Goal: Transaction & Acquisition: Purchase product/service

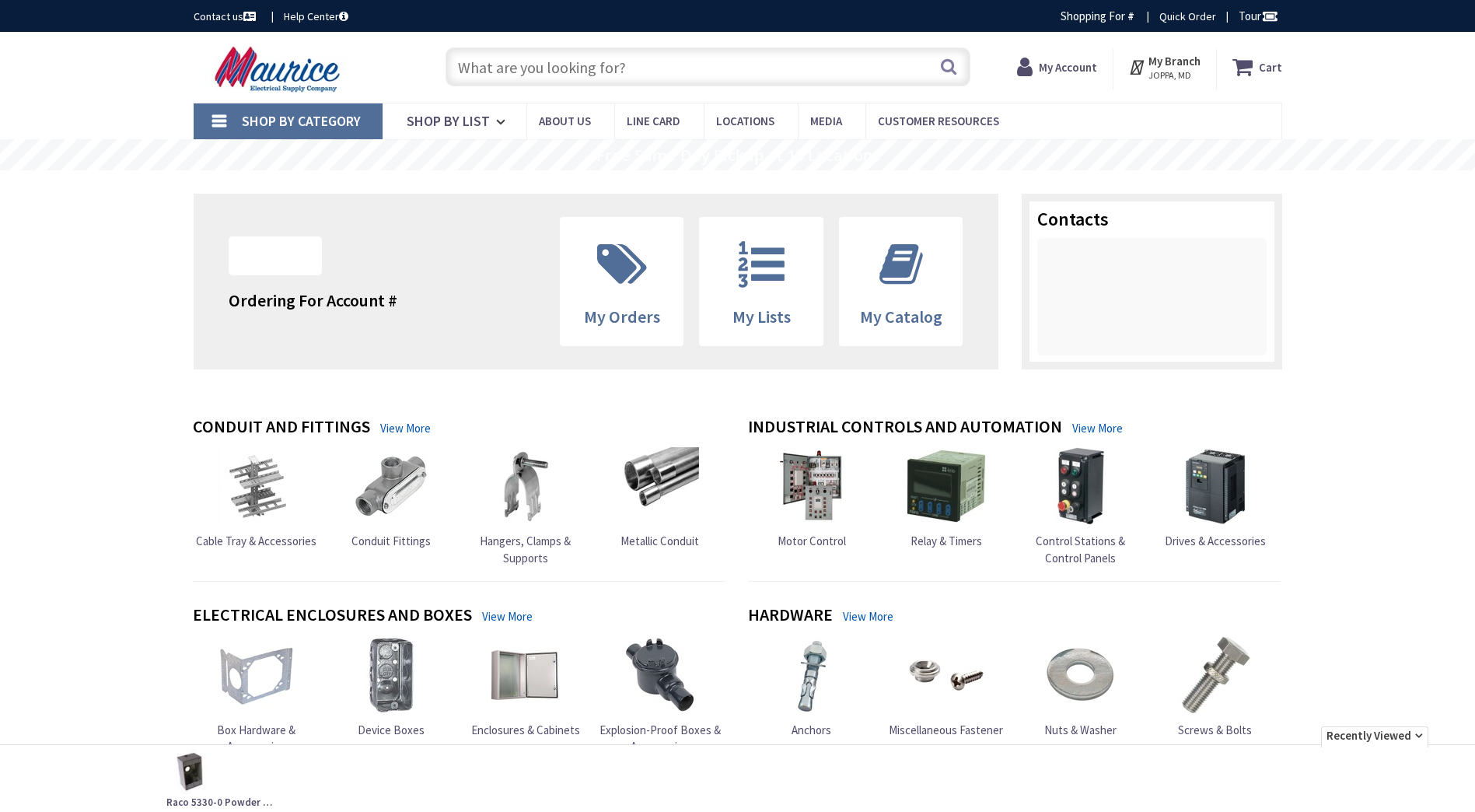
click at [569, 77] on input "text" at bounding box center [707, 67] width 525 height 39
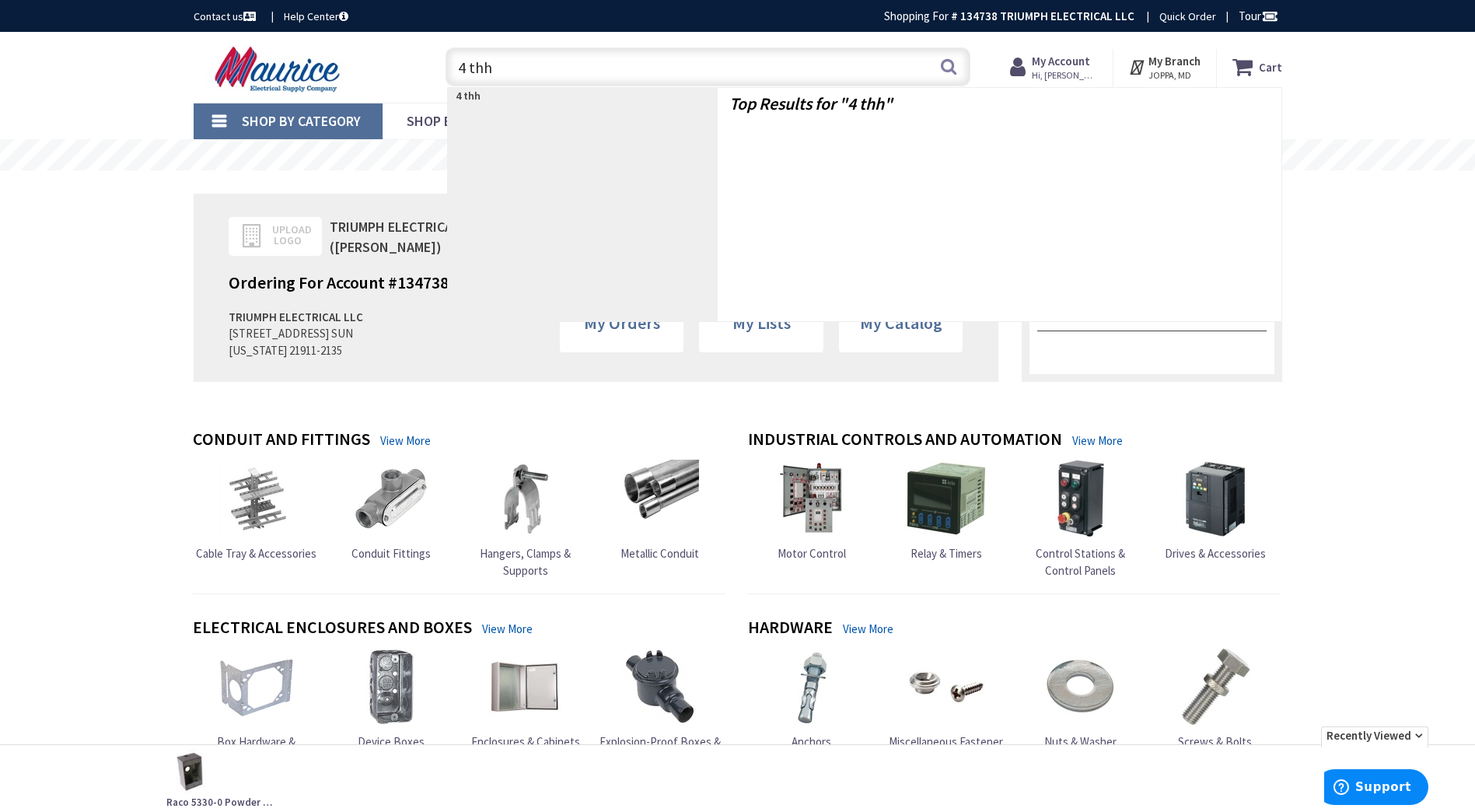
type input "4 thhn"
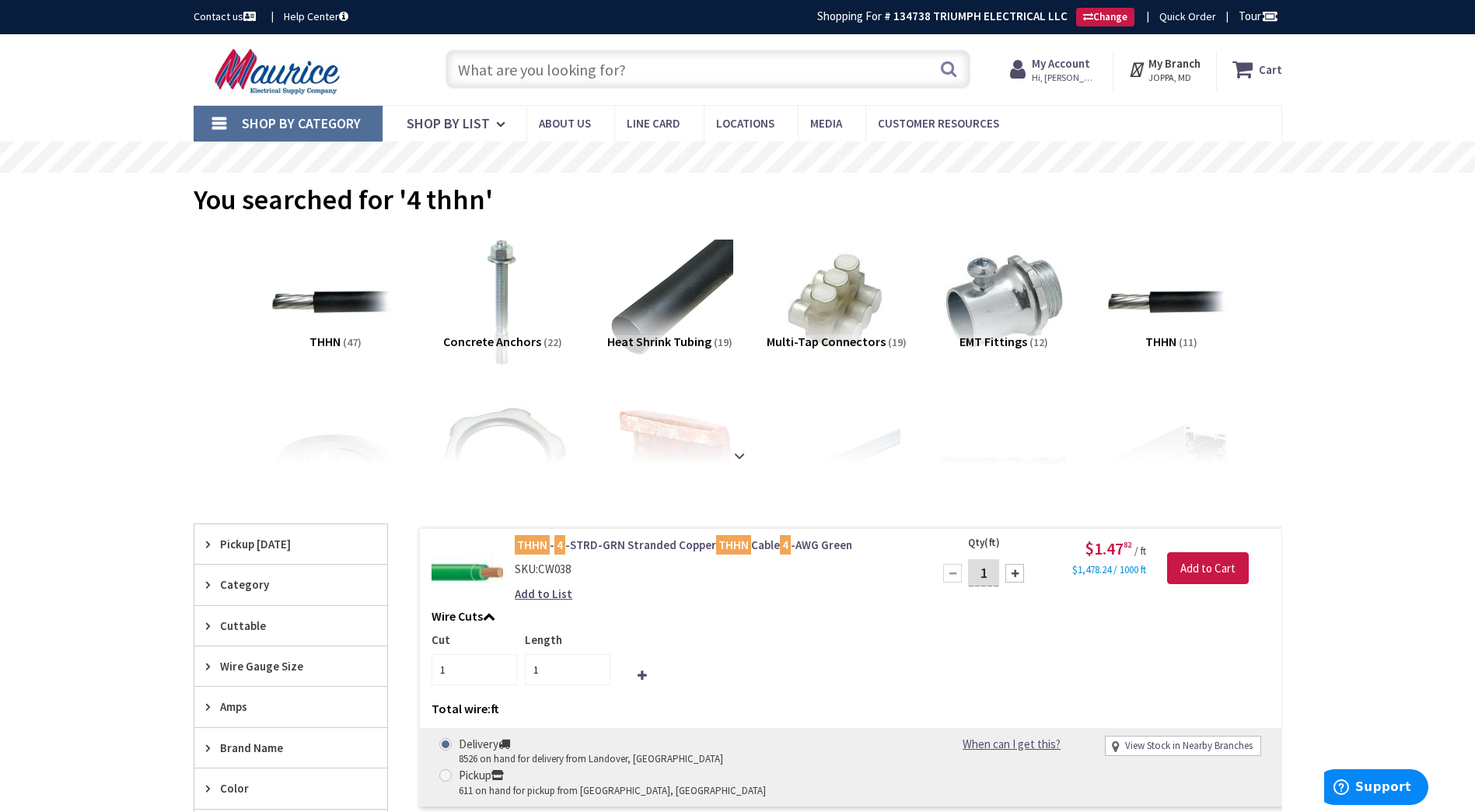
click at [867, 83] on input "text" at bounding box center [707, 69] width 525 height 39
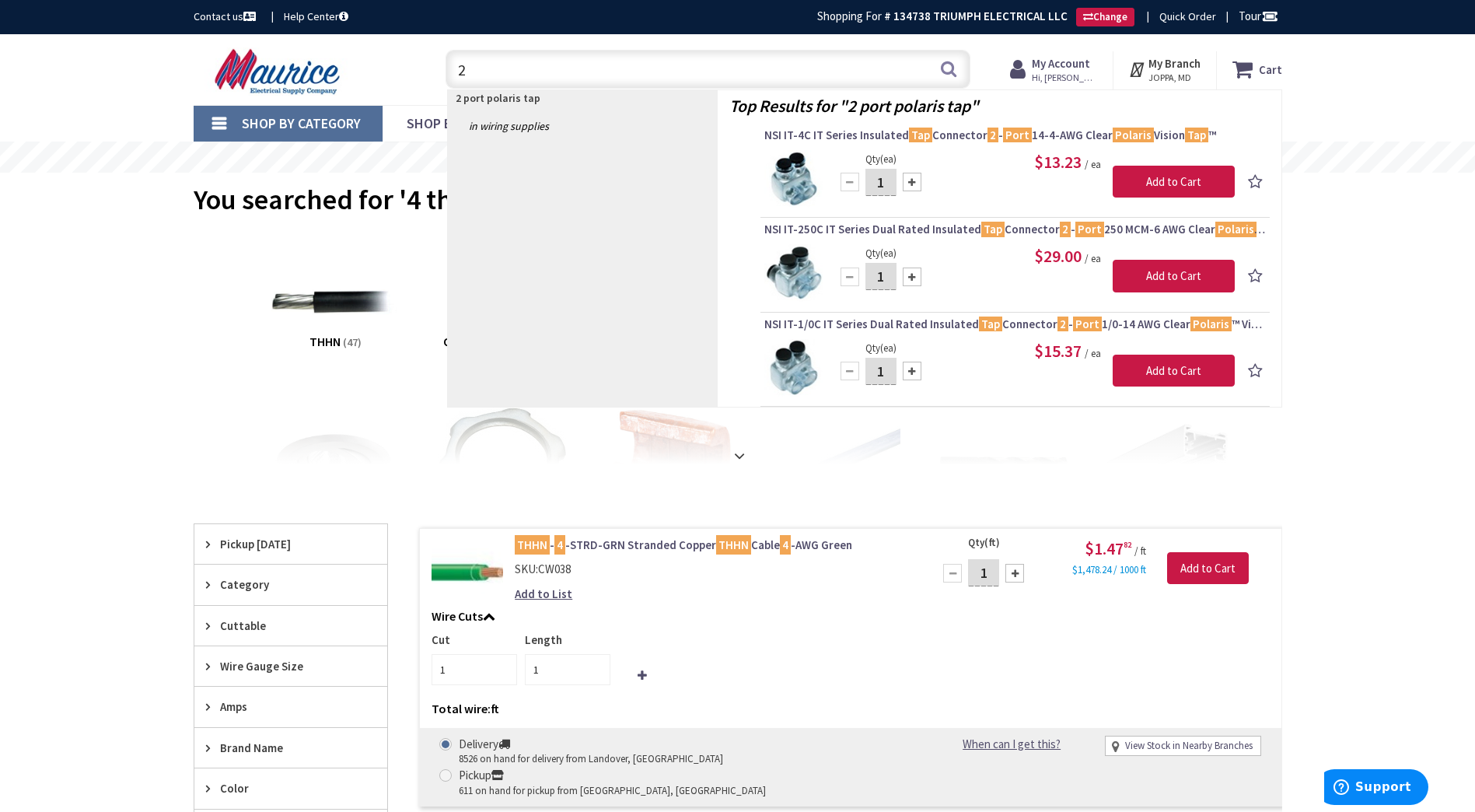
type input "2"
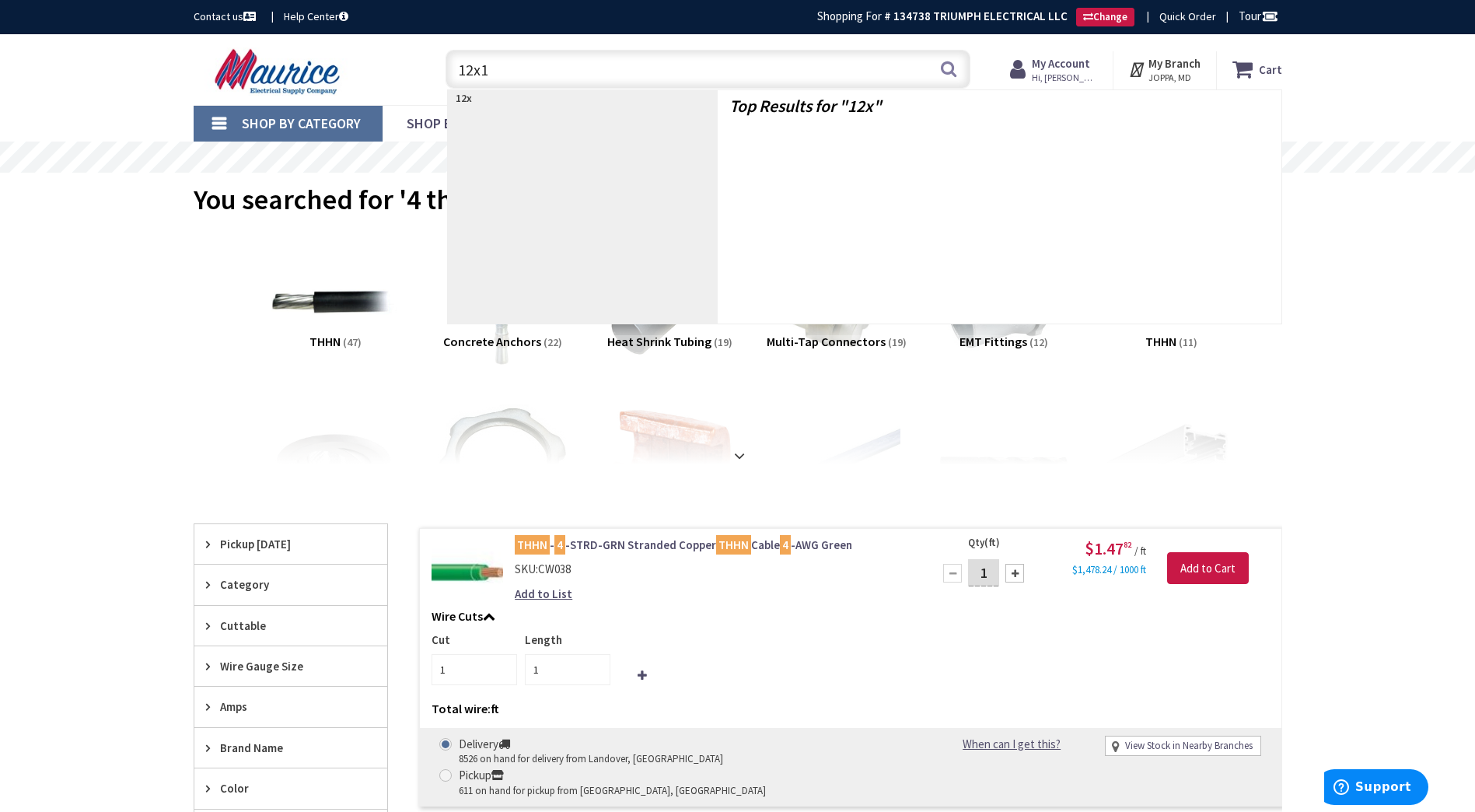
type input "12x12"
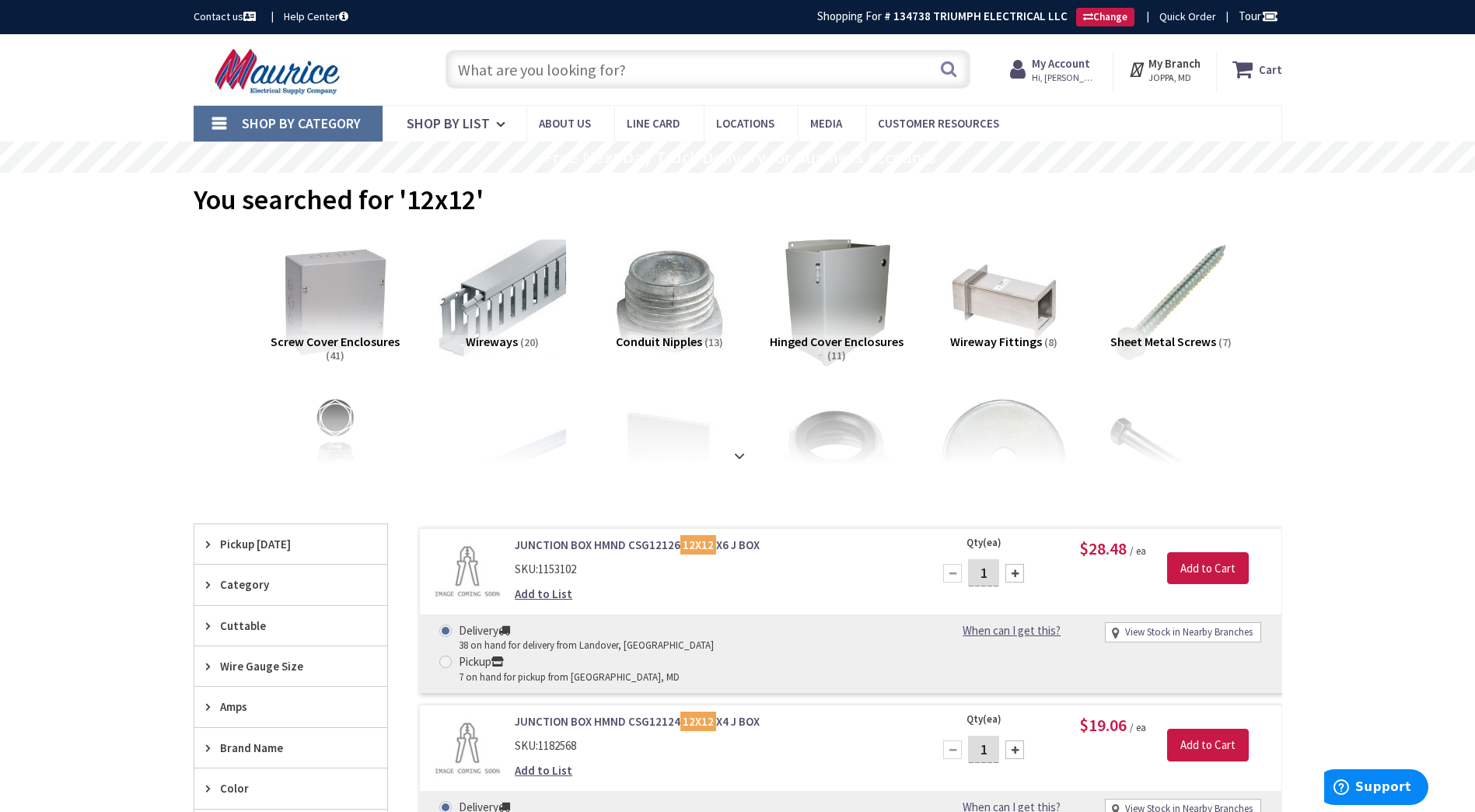
click at [609, 63] on input "text" at bounding box center [707, 69] width 525 height 39
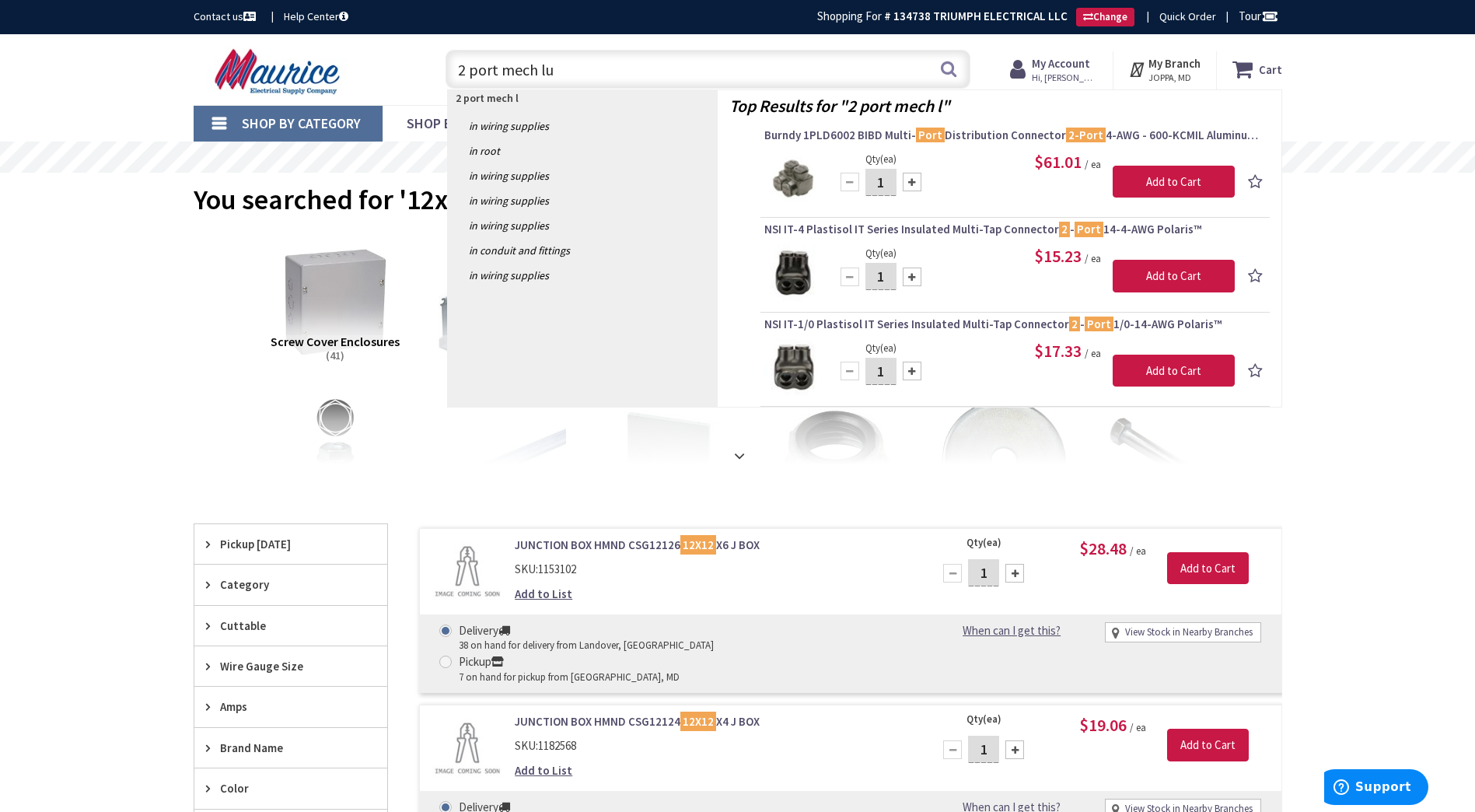
type input "2 port mech lug"
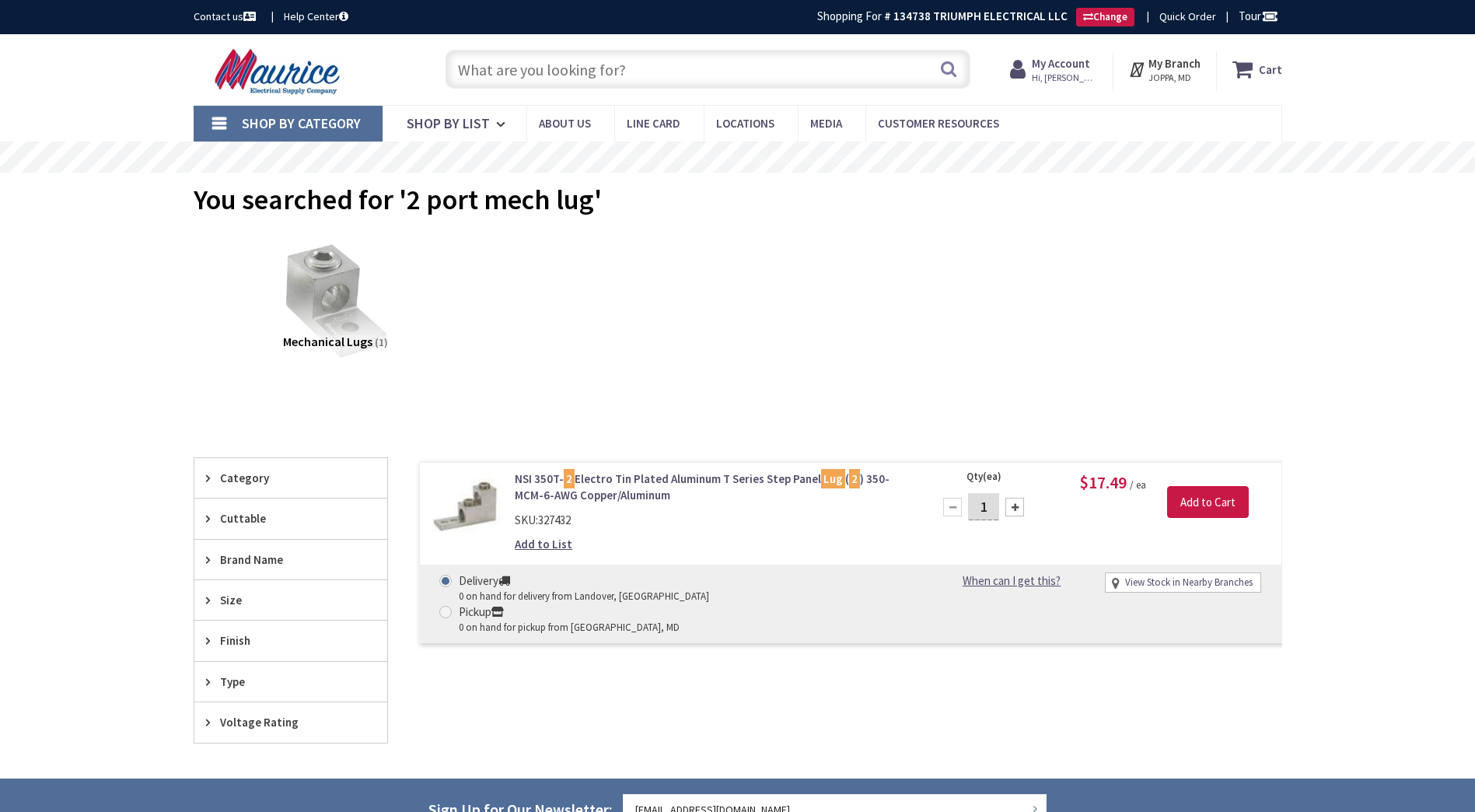
drag, startPoint x: 0, startPoint y: 0, endPoint x: 609, endPoint y: 63, distance: 612.2
click at [609, 63] on input "text" at bounding box center [707, 69] width 525 height 39
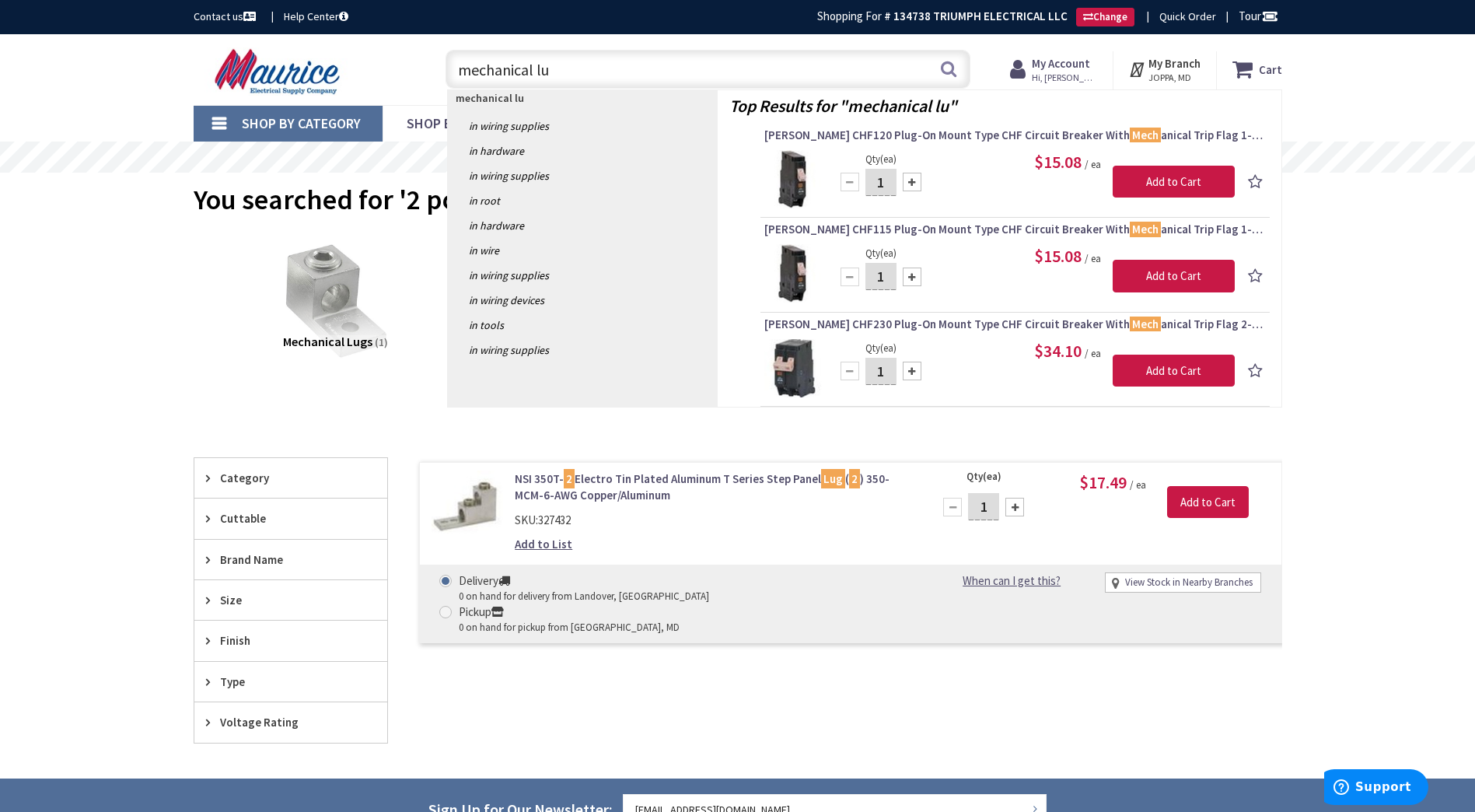
type input "mechanical lug"
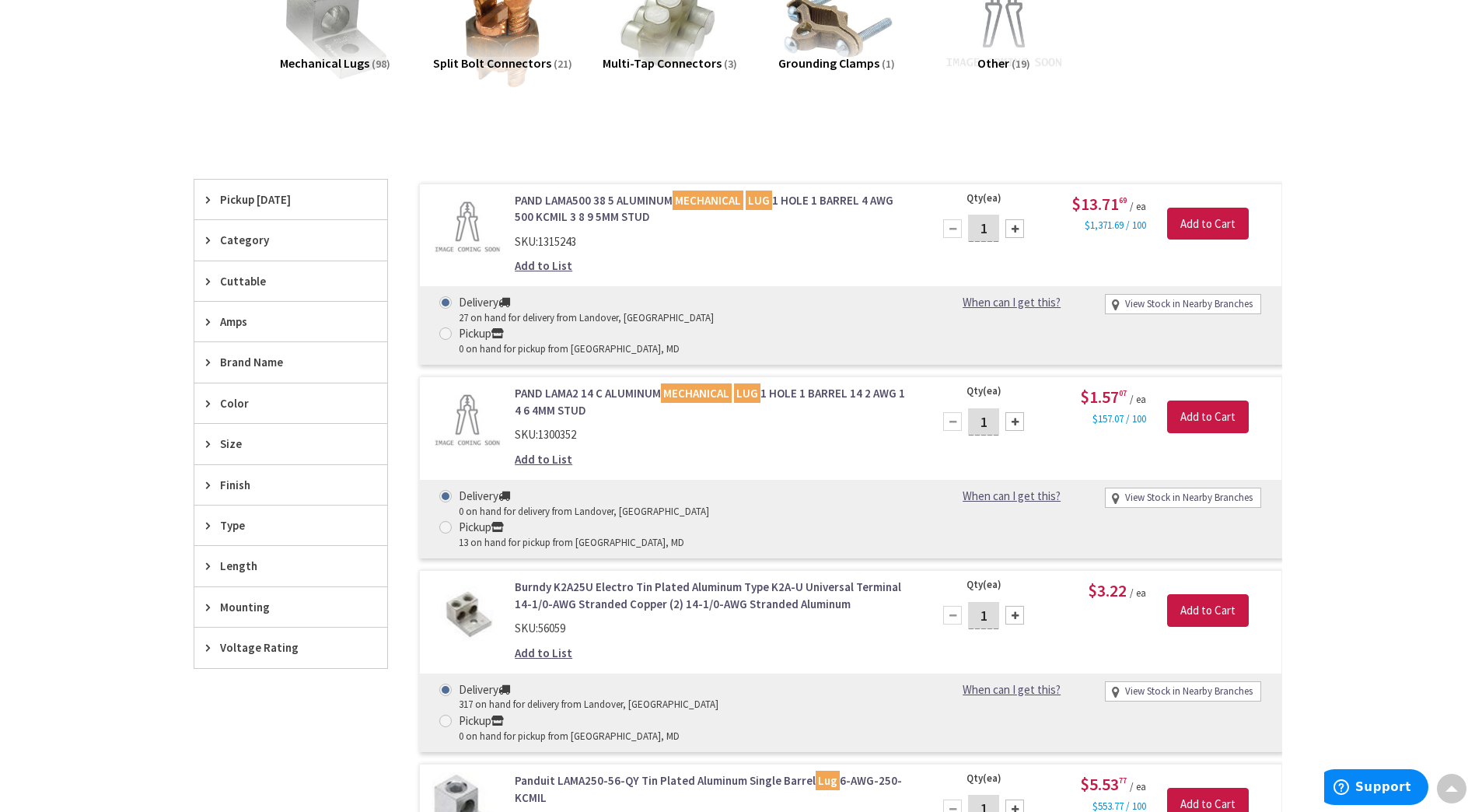
scroll to position [280, 0]
click at [780, 383] on link "PAND LAMA2 14 C ALUMINUM MECHANICAL LUG 1 HOLE 1 BARREL 14 2 AWG 1 4 6 4MM STUD" at bounding box center [712, 400] width 396 height 34
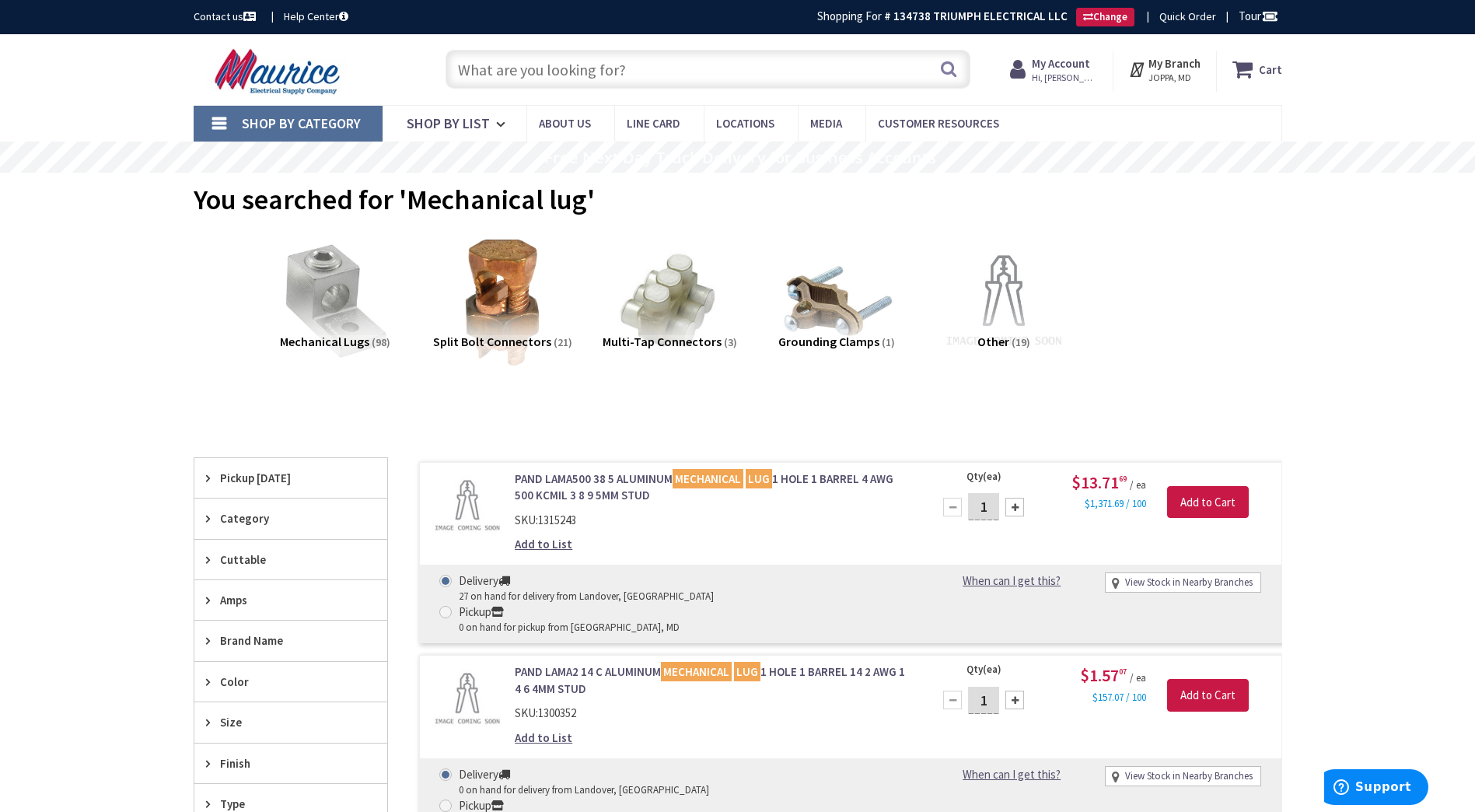
click at [637, 65] on input "text" at bounding box center [707, 69] width 525 height 39
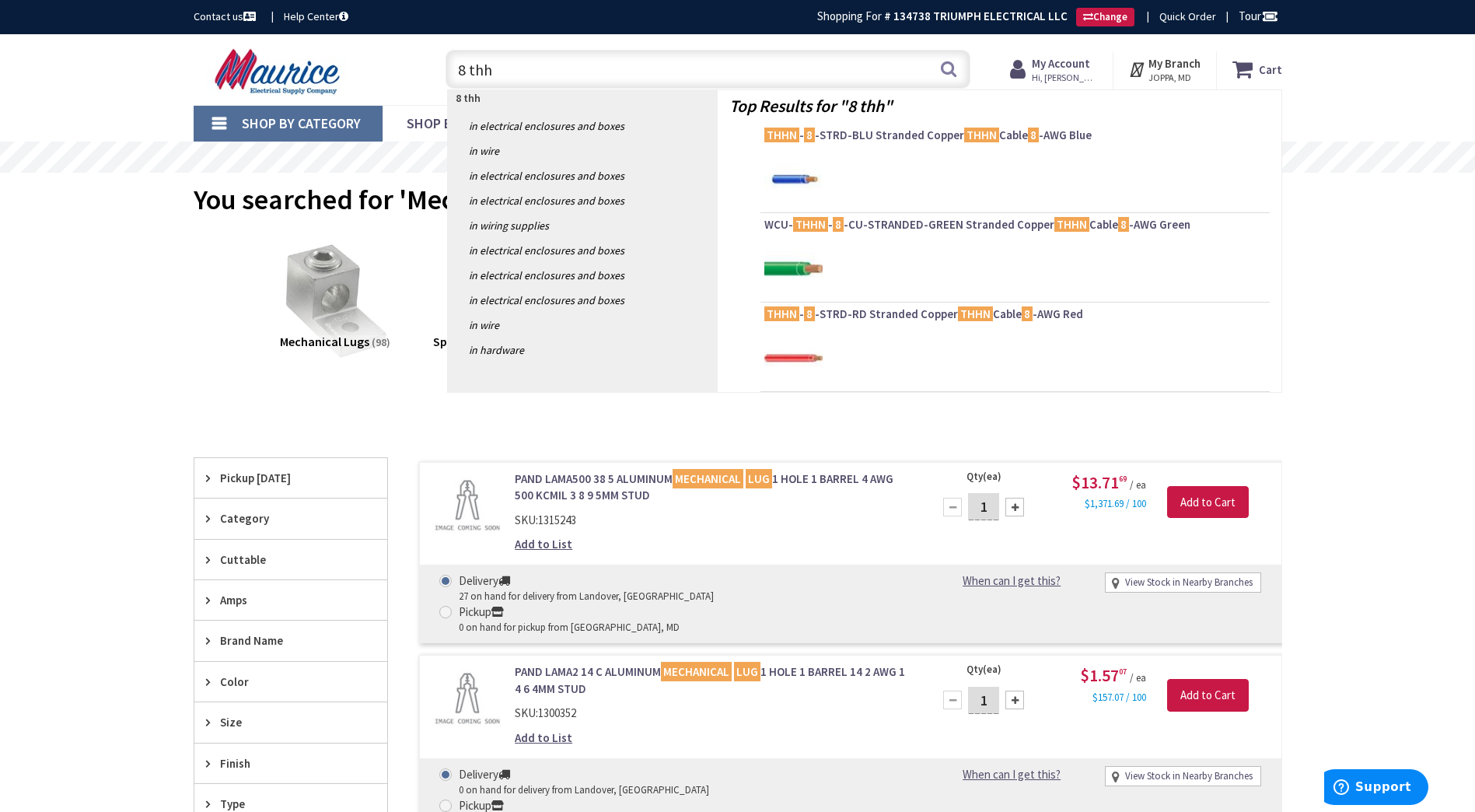
type input "8 thhn"
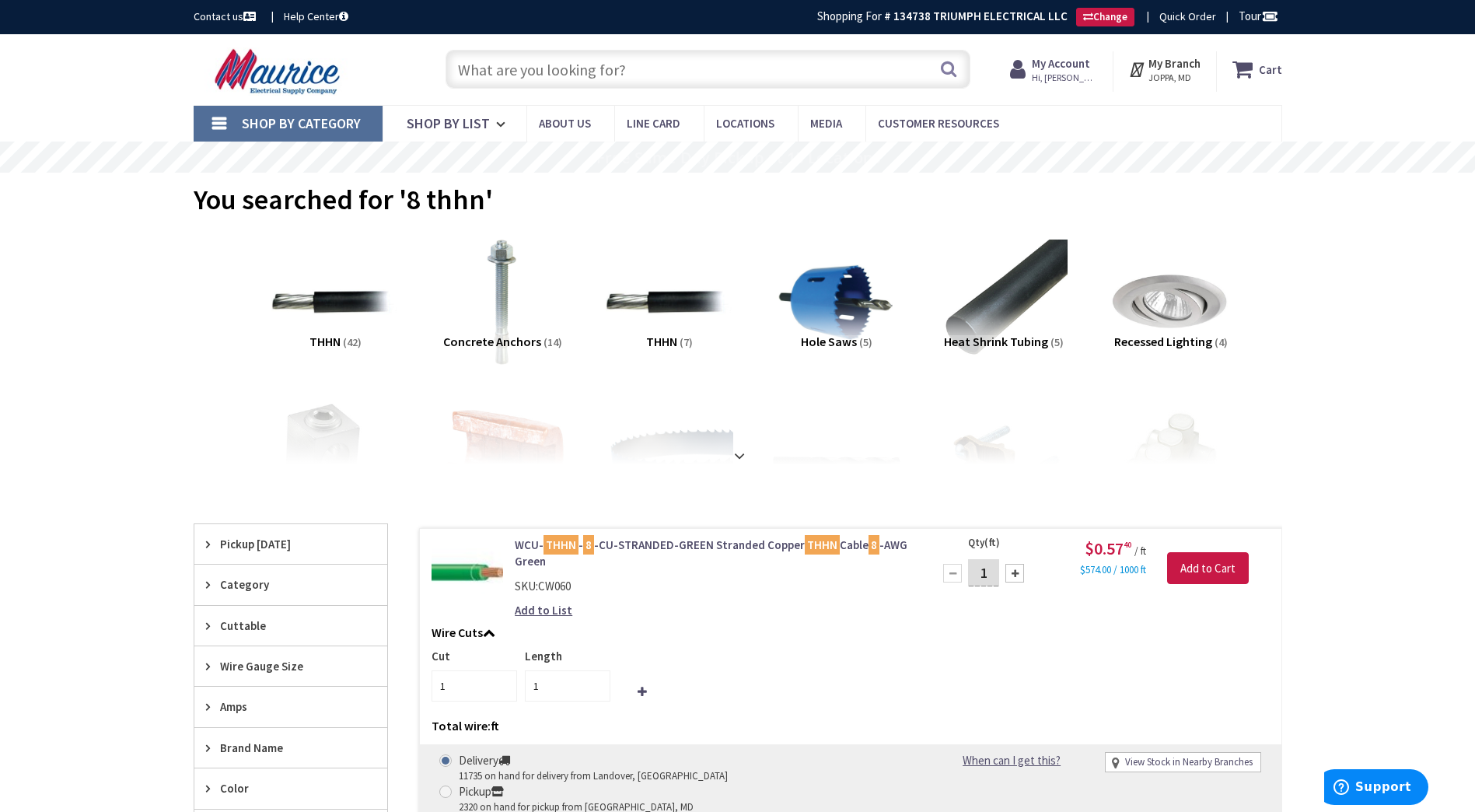
click at [612, 67] on input "text" at bounding box center [707, 69] width 525 height 39
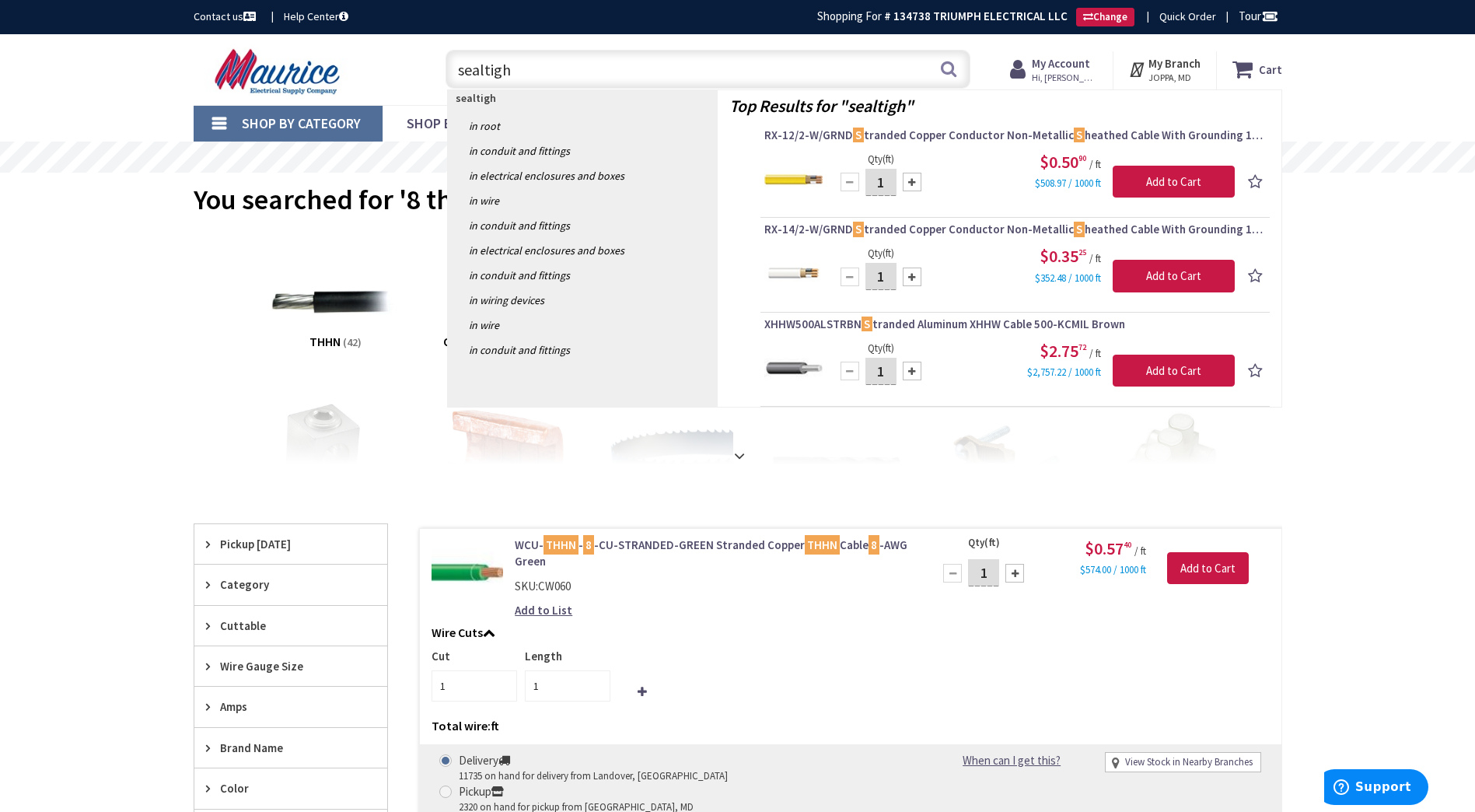
type input "sealtight"
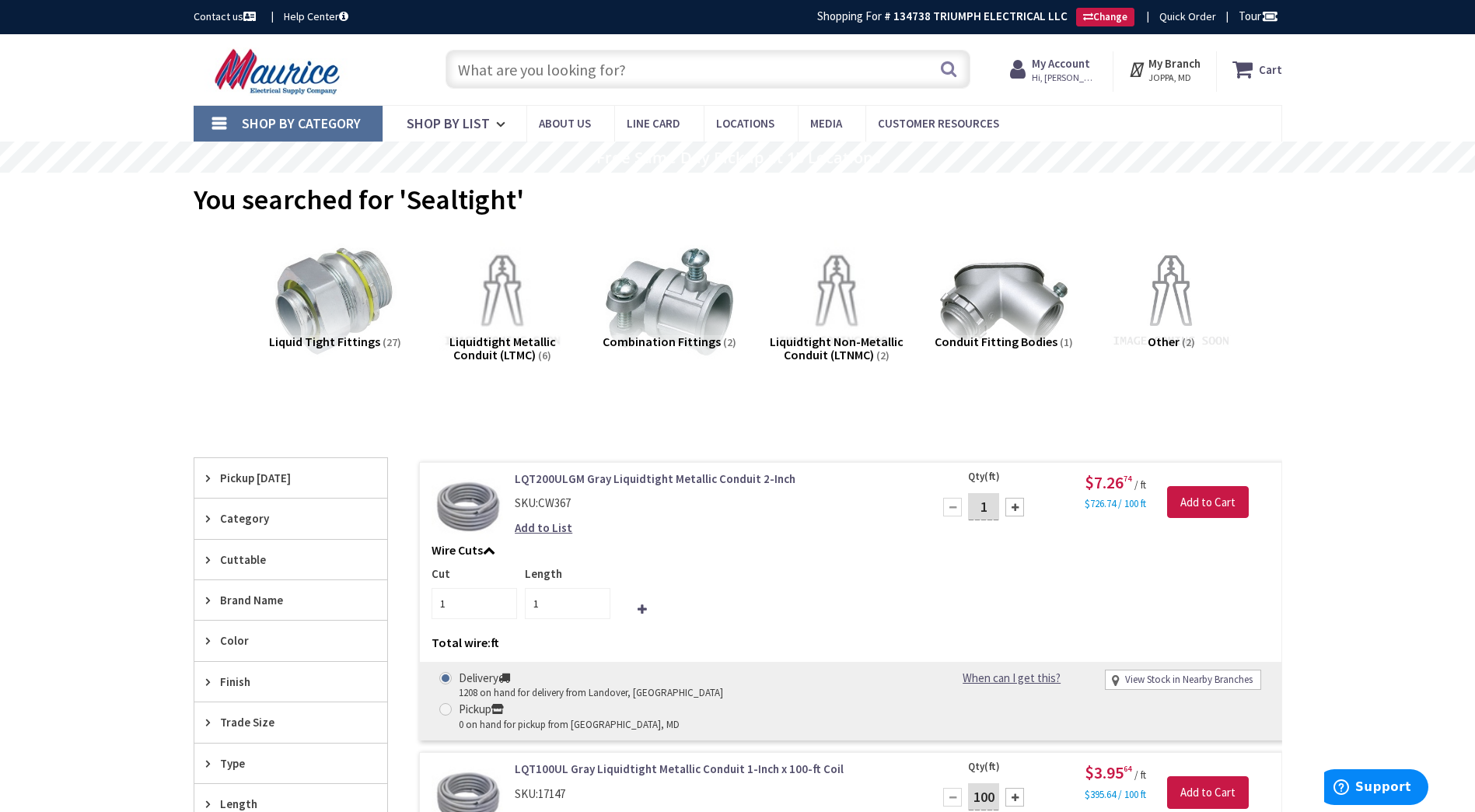
click at [583, 74] on input "text" at bounding box center [707, 69] width 525 height 39
type input "f"
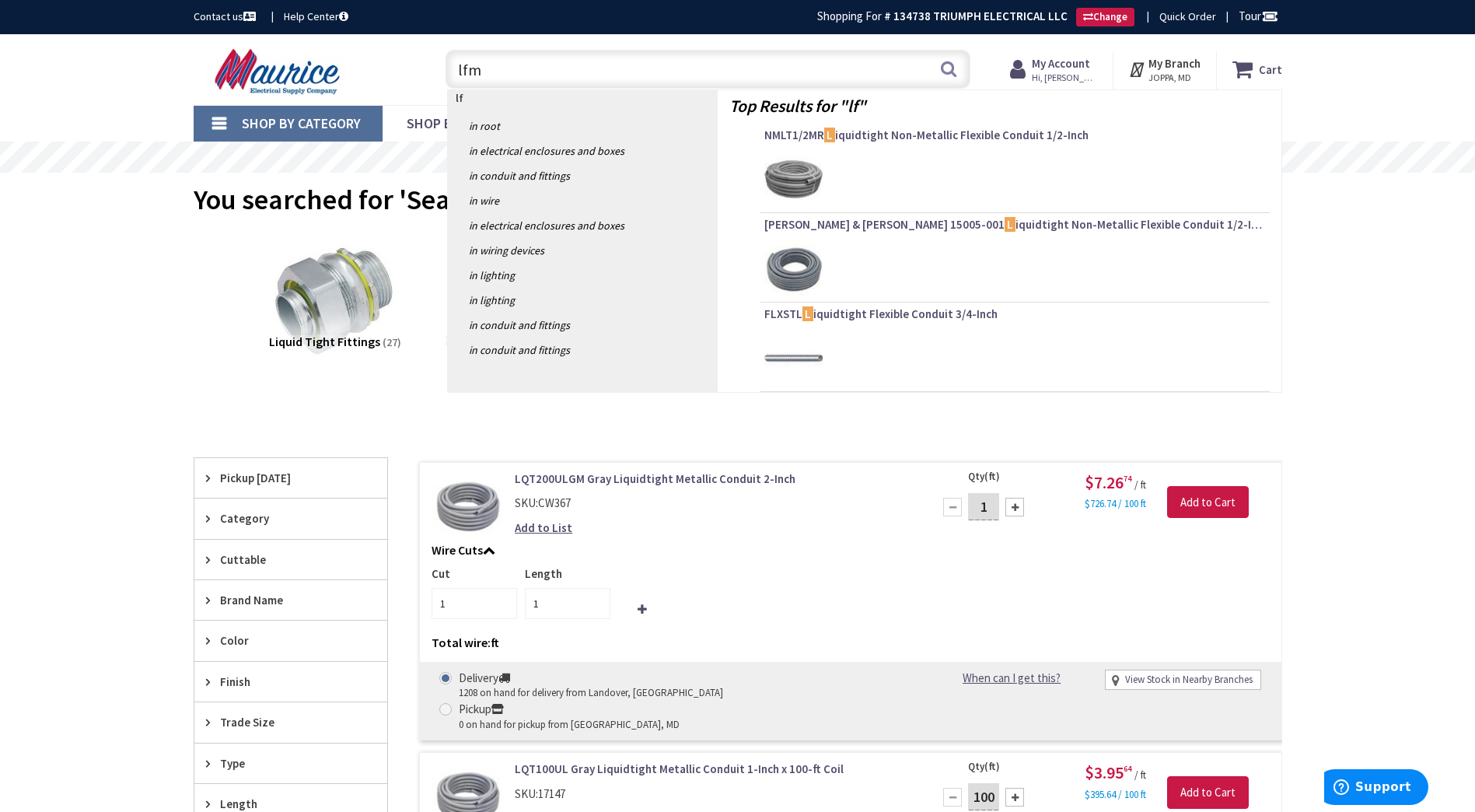
type input "lfmc"
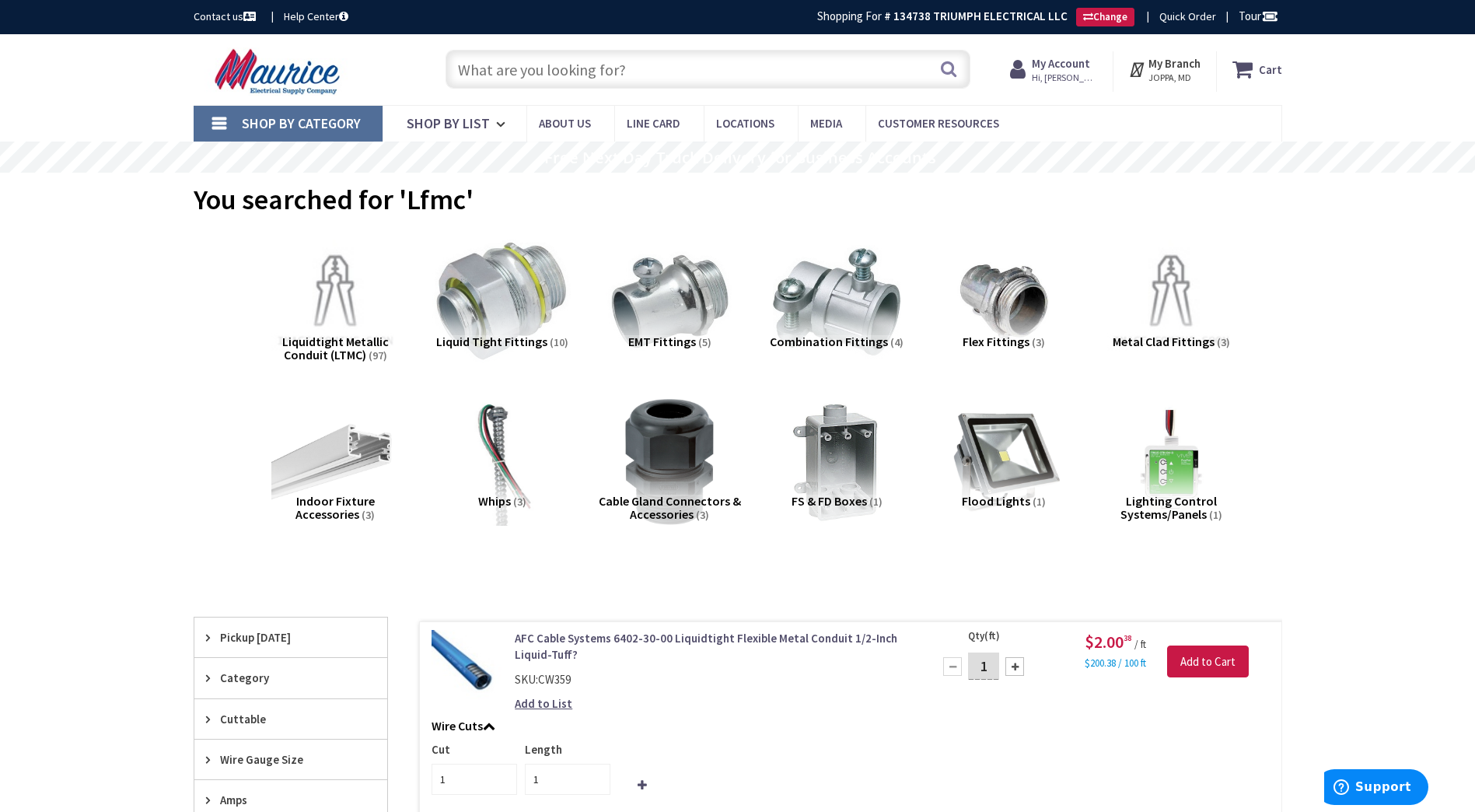
click at [524, 306] on img at bounding box center [501, 301] width 140 height 140
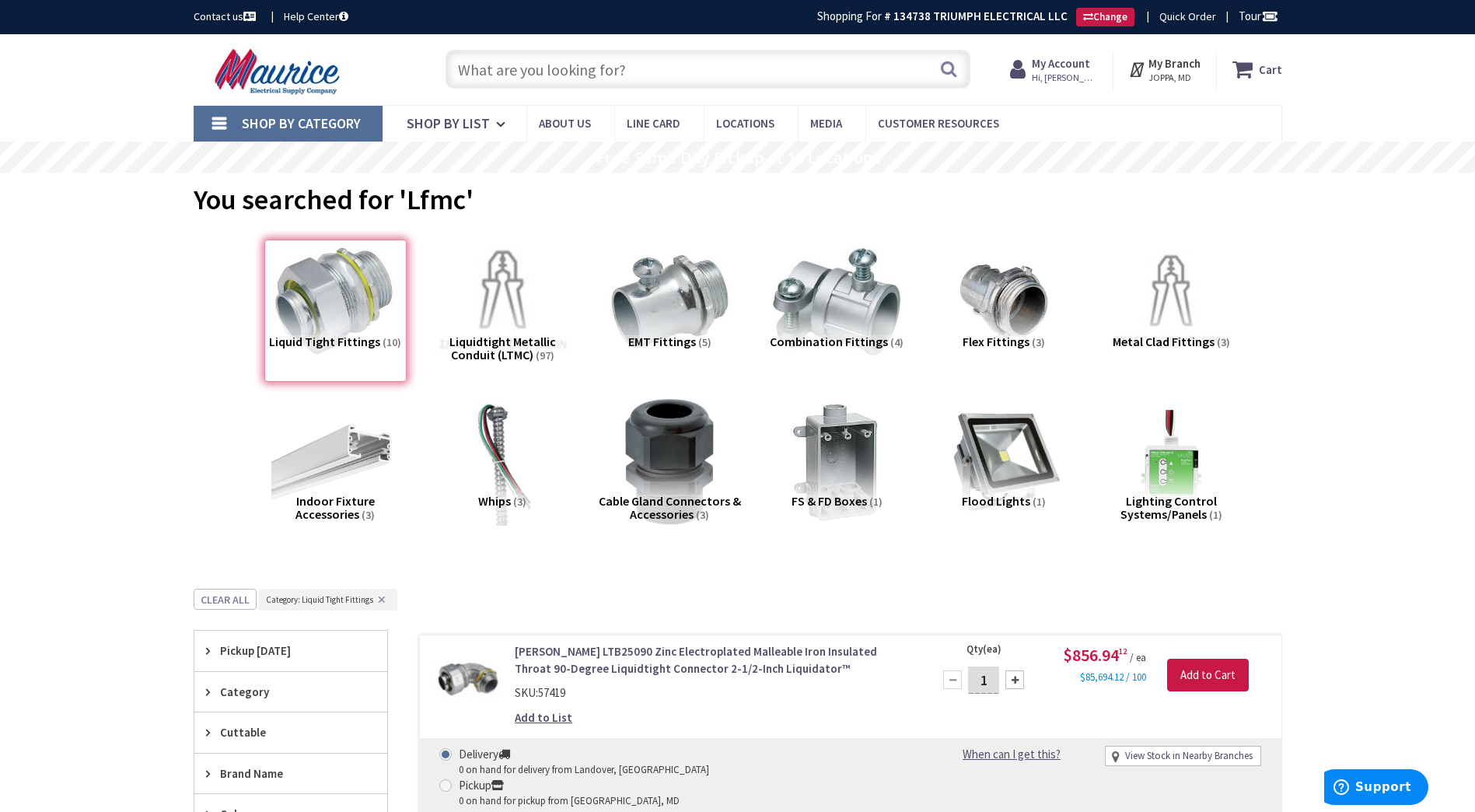
click at [507, 303] on img at bounding box center [501, 301] width 140 height 140
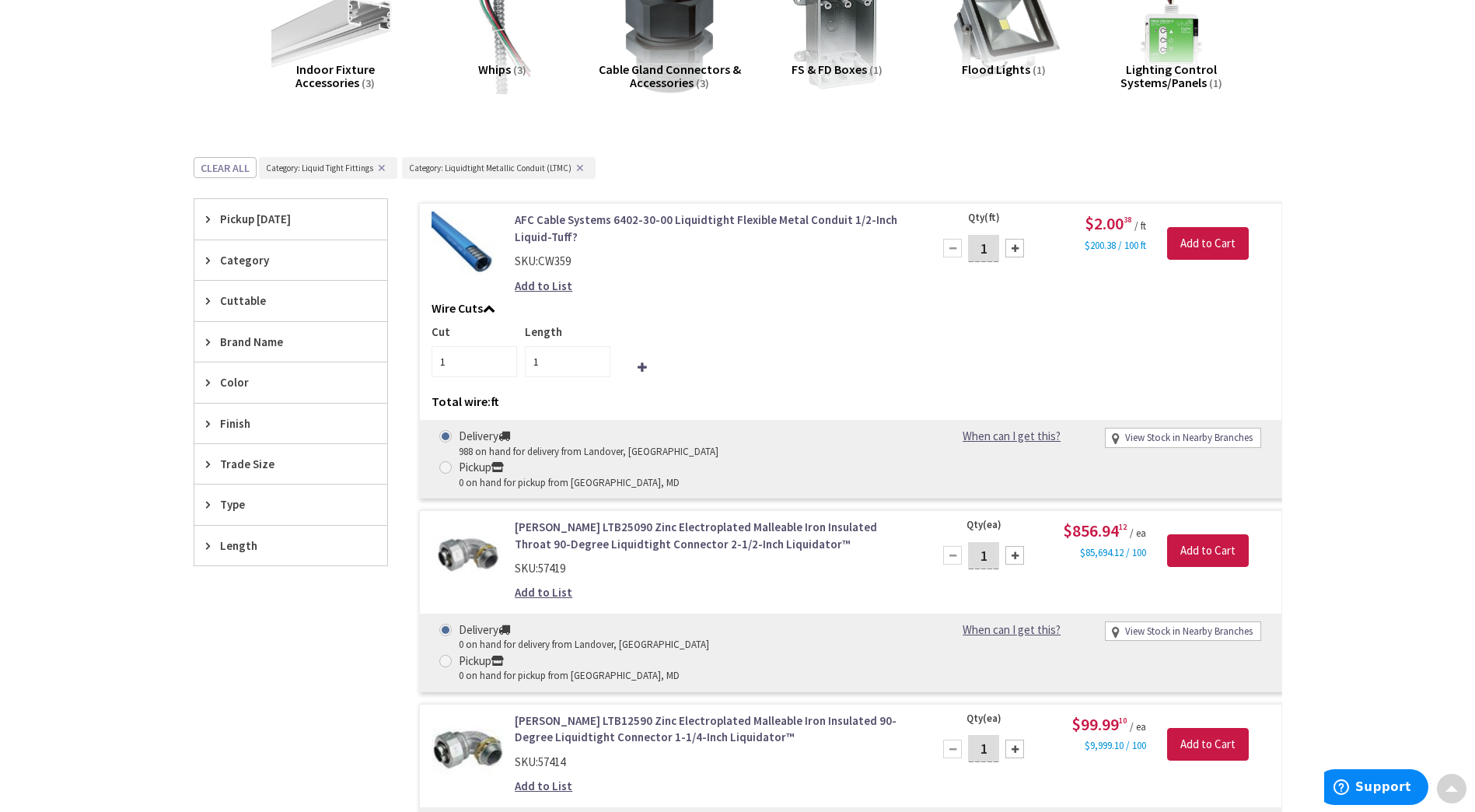
scroll to position [466, 0]
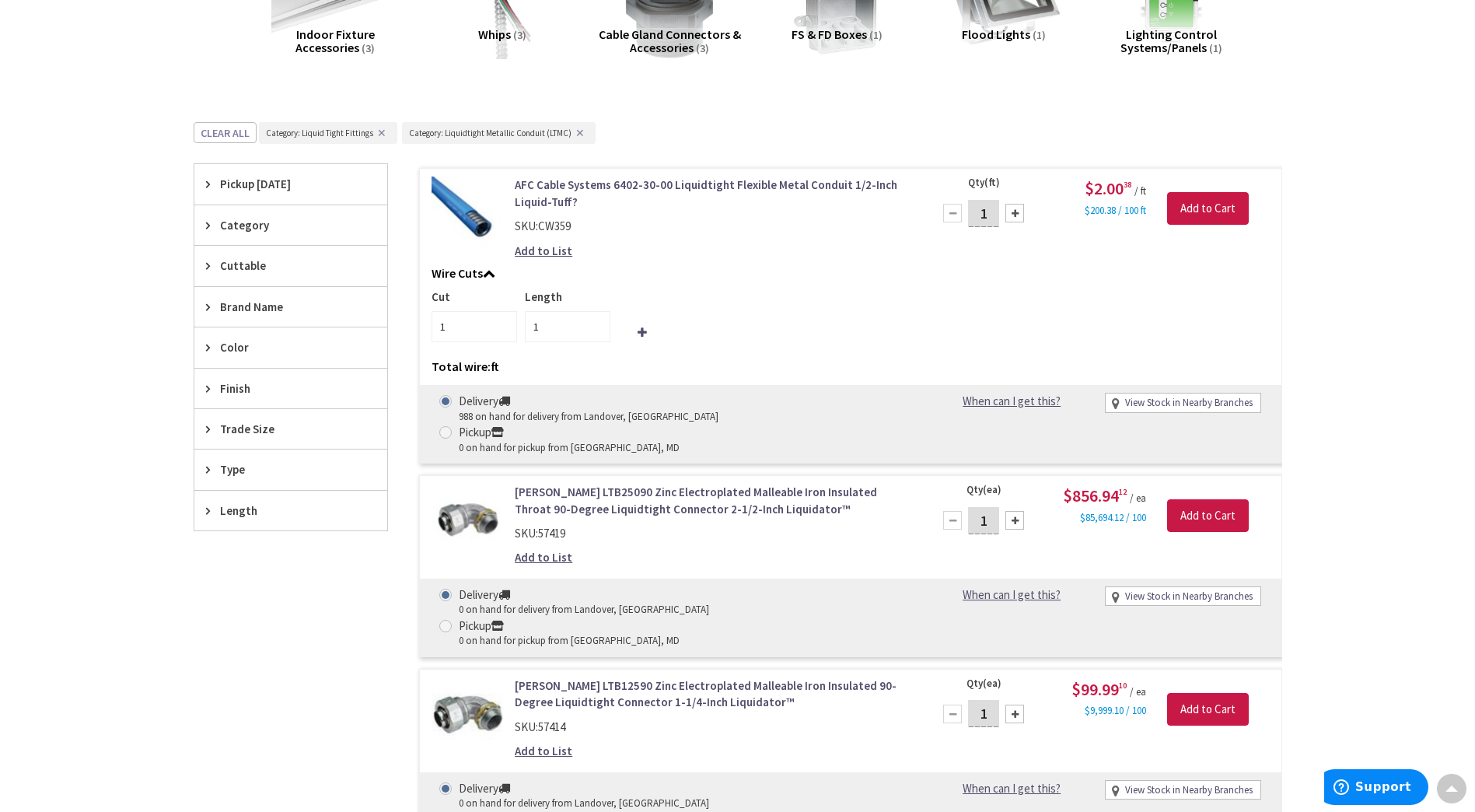
click at [244, 310] on span "Brand Name" at bounding box center [283, 306] width 127 height 16
click at [248, 623] on span "Type" at bounding box center [283, 625] width 127 height 16
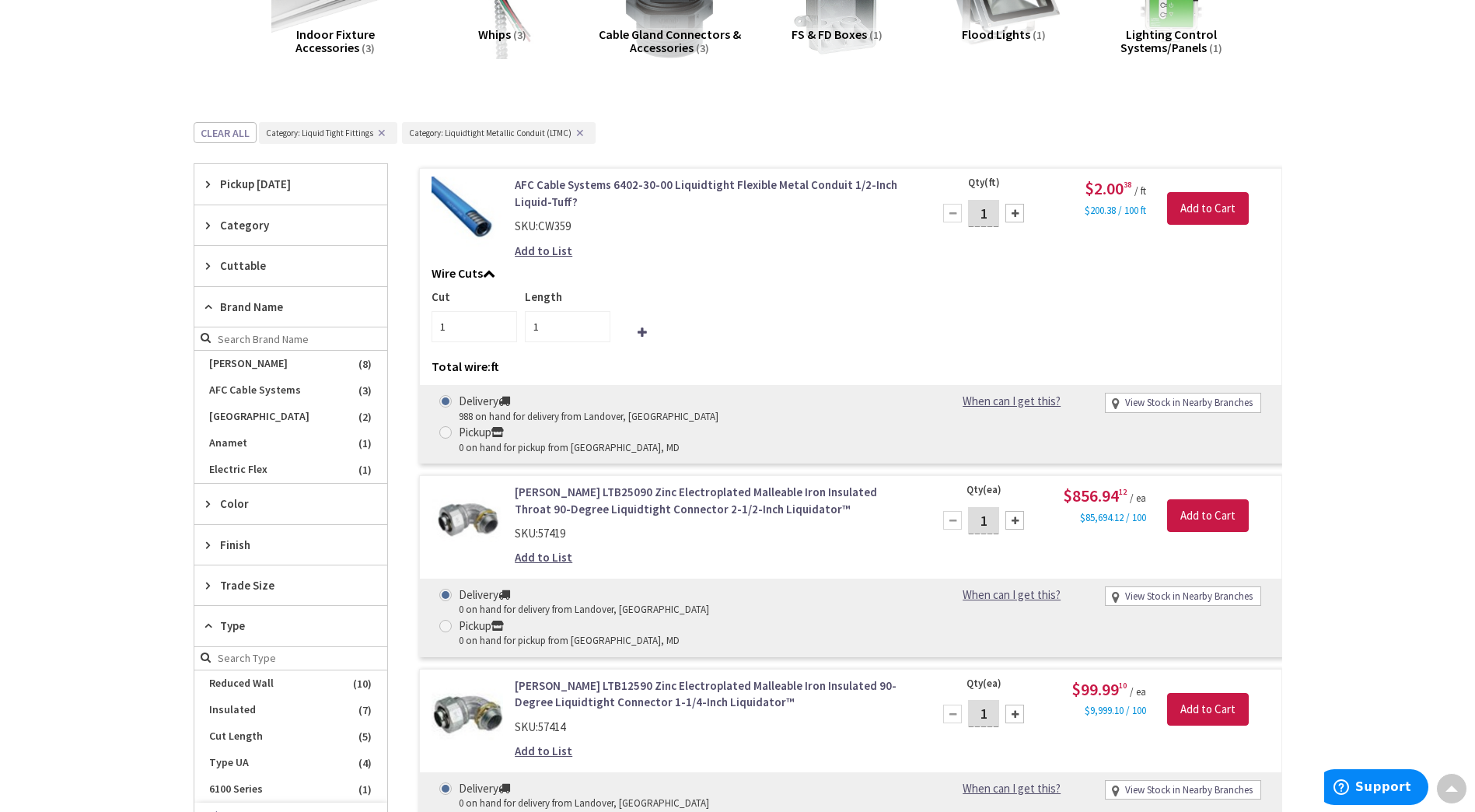
click at [248, 623] on span "Type" at bounding box center [283, 625] width 127 height 16
click at [283, 308] on span "Brand Name" at bounding box center [283, 306] width 127 height 16
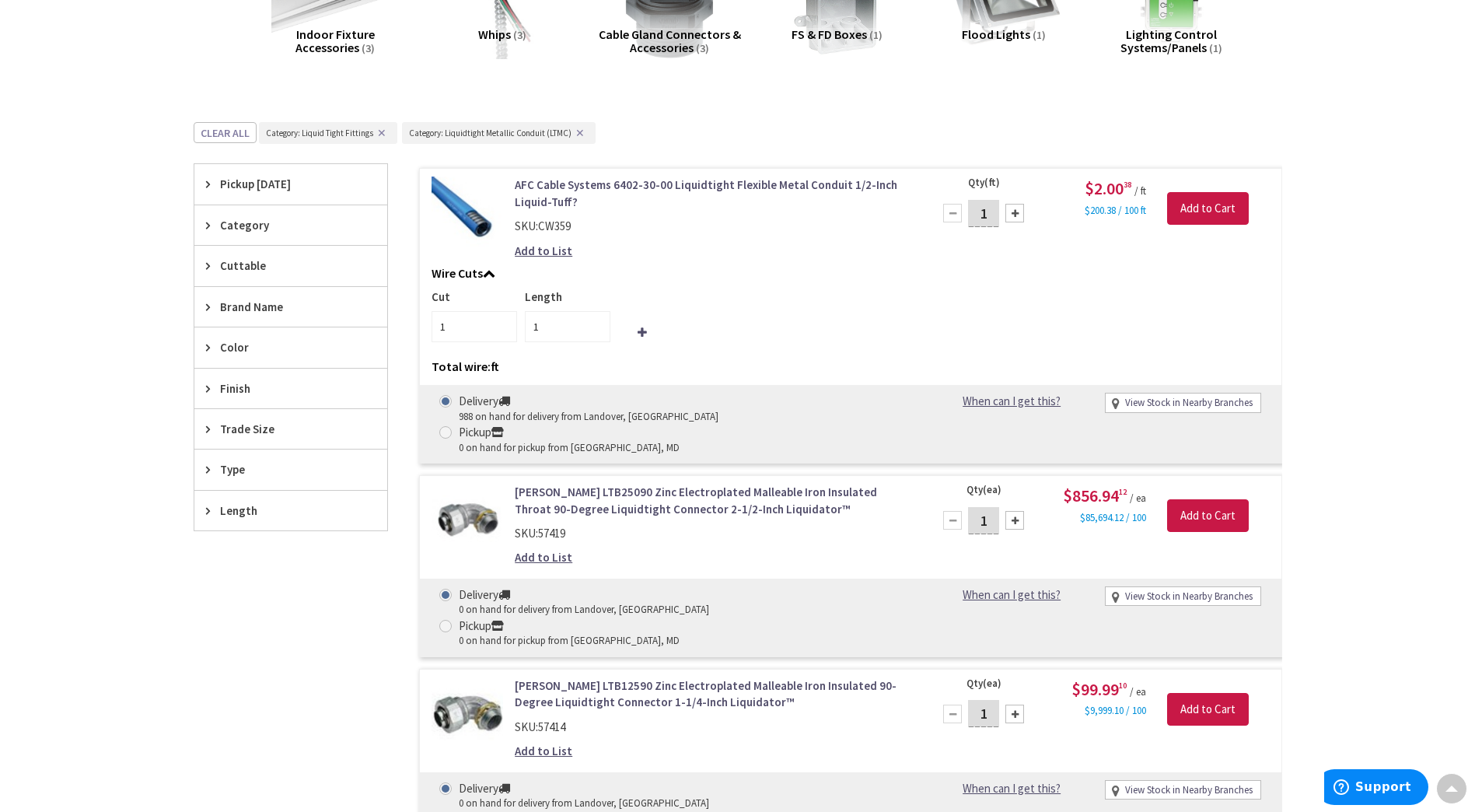
click at [242, 424] on span "Trade Size" at bounding box center [283, 429] width 127 height 16
click at [283, 537] on span "1 Inch" at bounding box center [290, 538] width 193 height 26
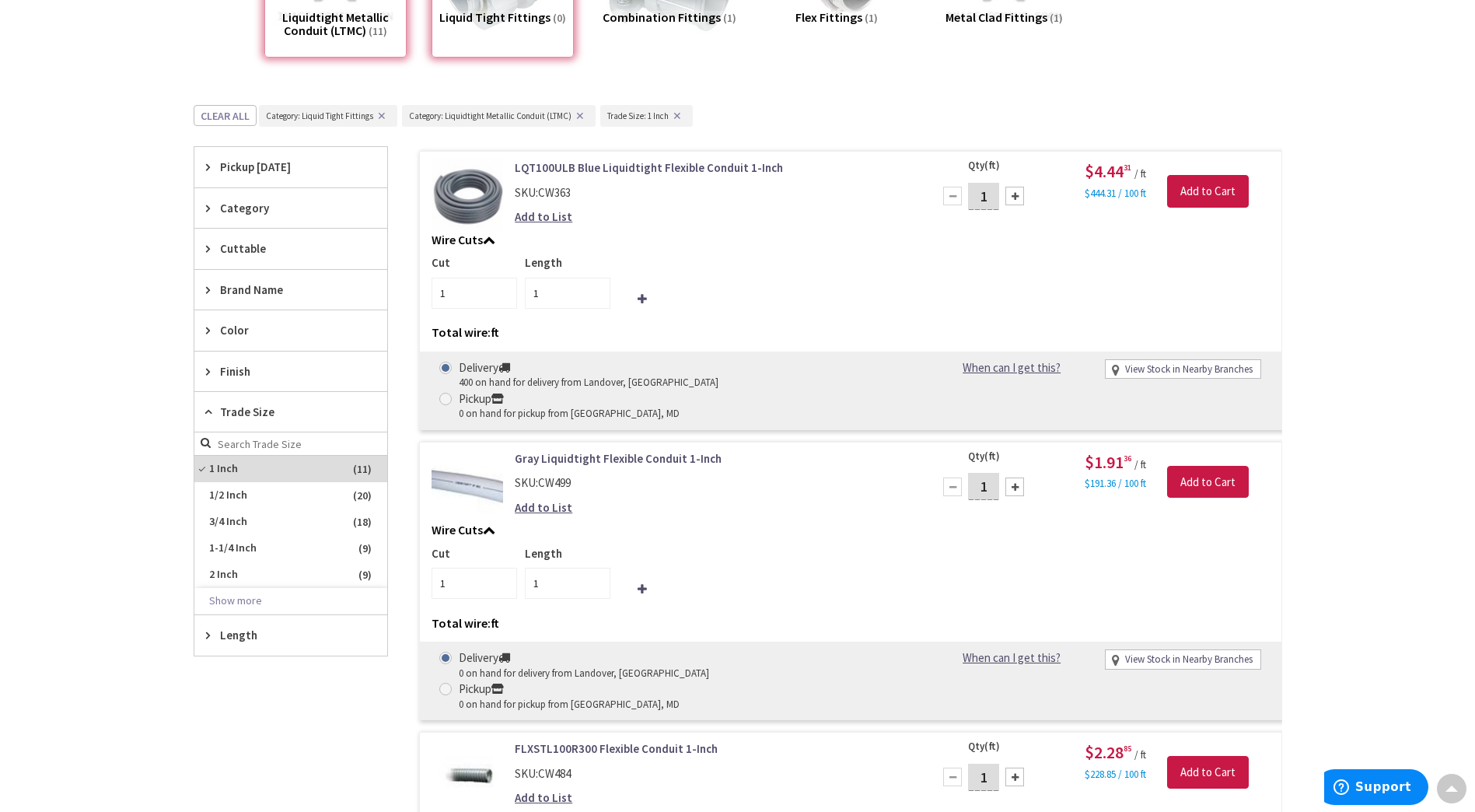
scroll to position [0, 0]
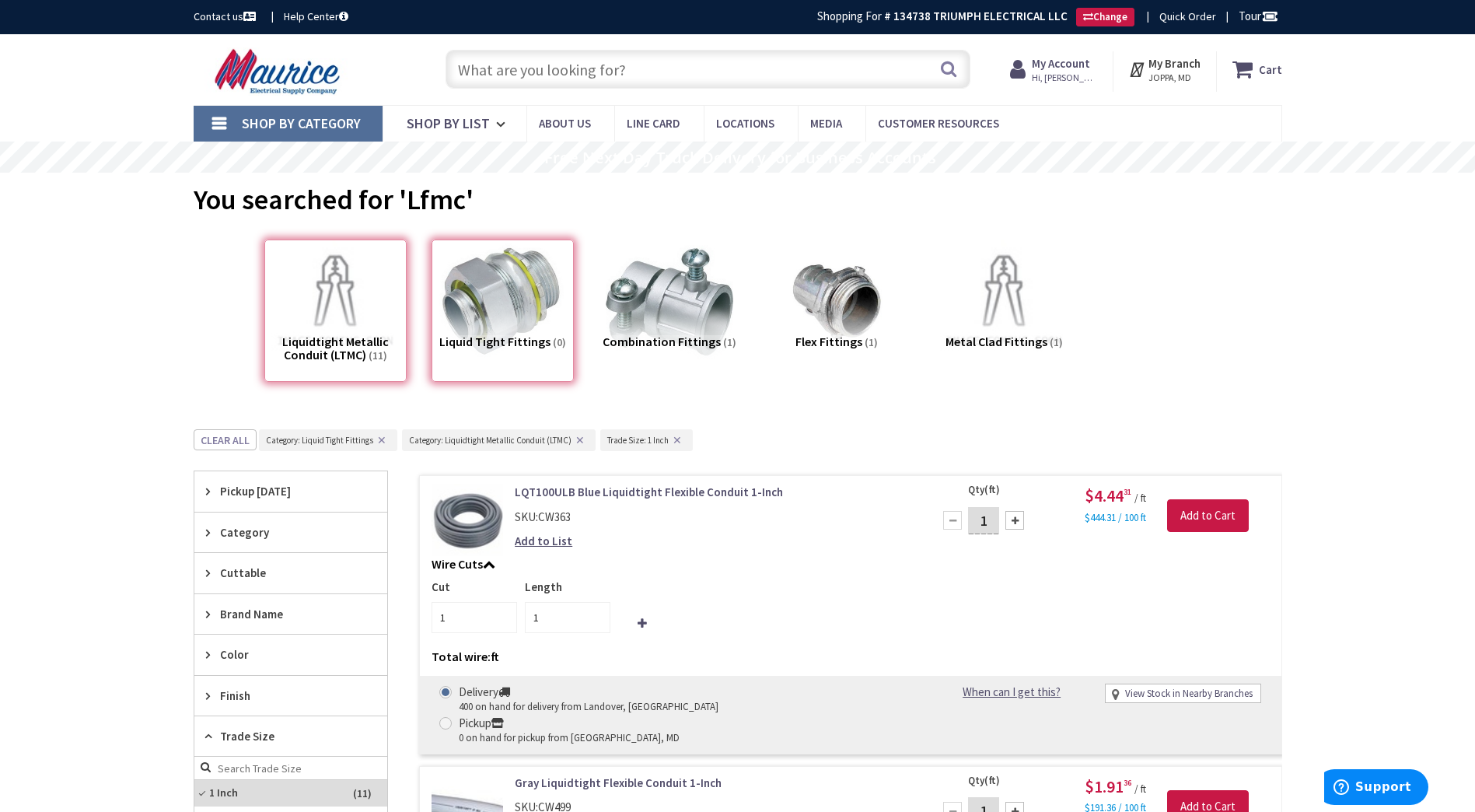
click at [658, 75] on input "text" at bounding box center [707, 69] width 525 height 39
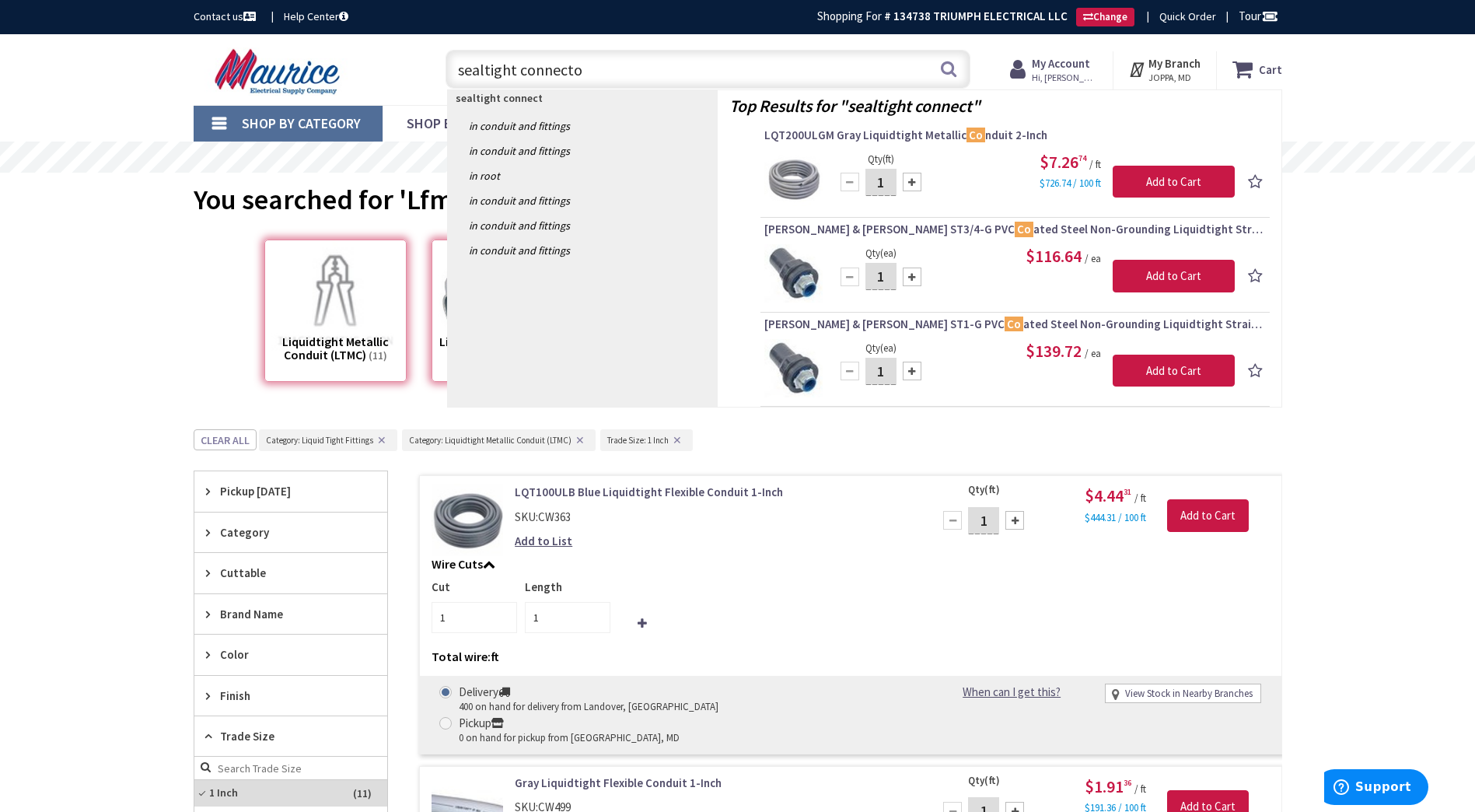
type input "sealtight connector"
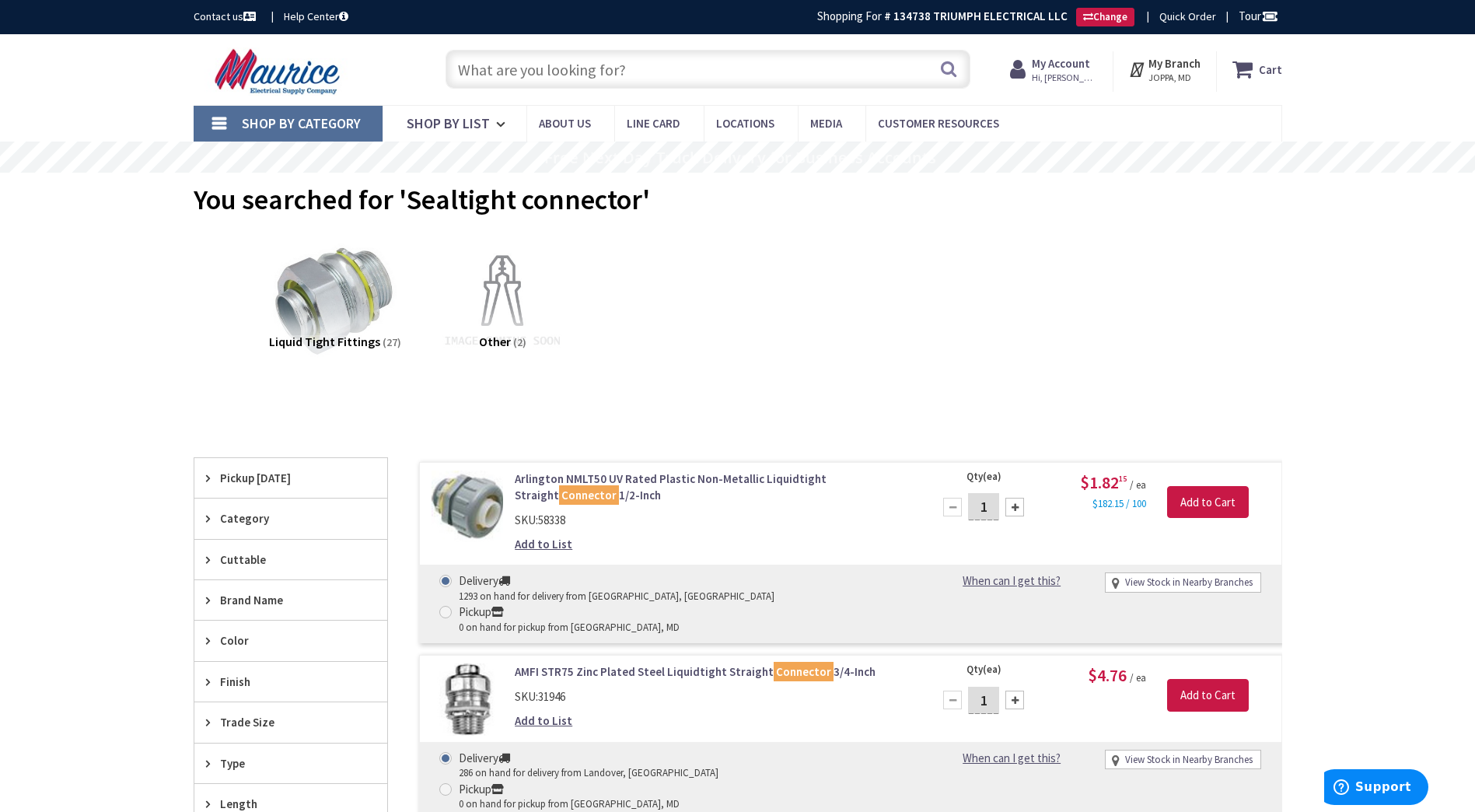
click at [601, 69] on input "text" at bounding box center [707, 69] width 525 height 39
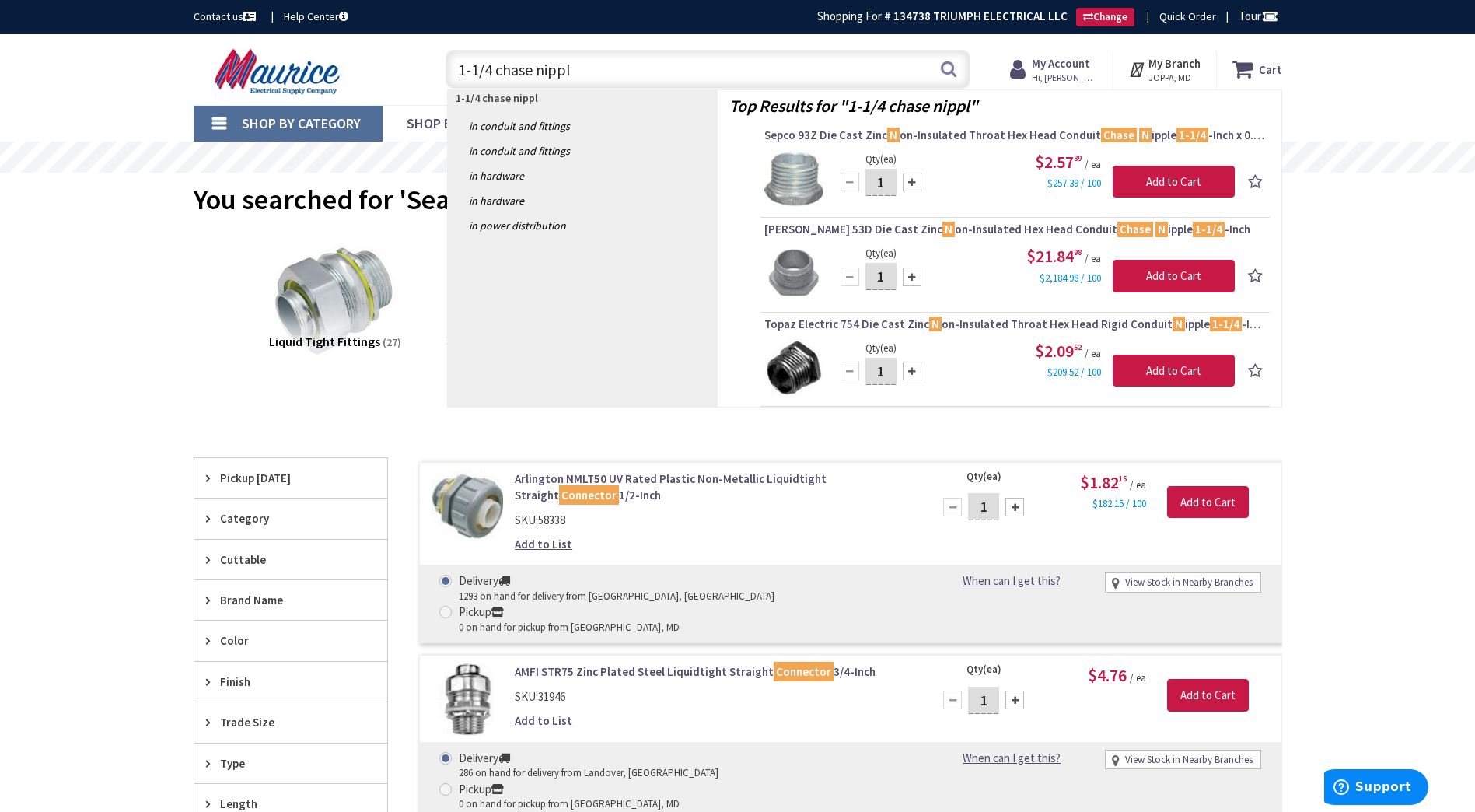
type input "1-1/4 chase nipple"
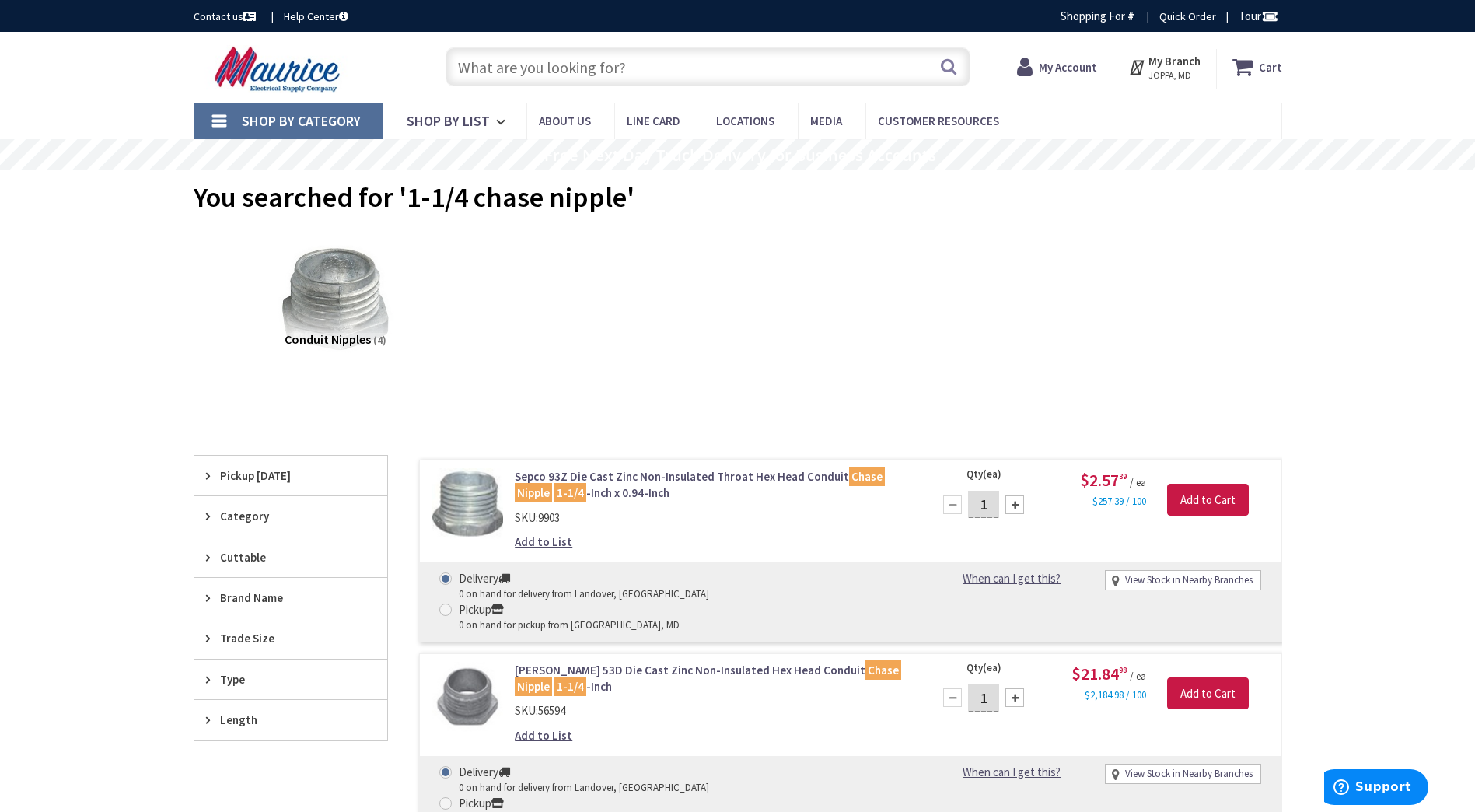
click at [598, 72] on input "text" at bounding box center [707, 67] width 525 height 39
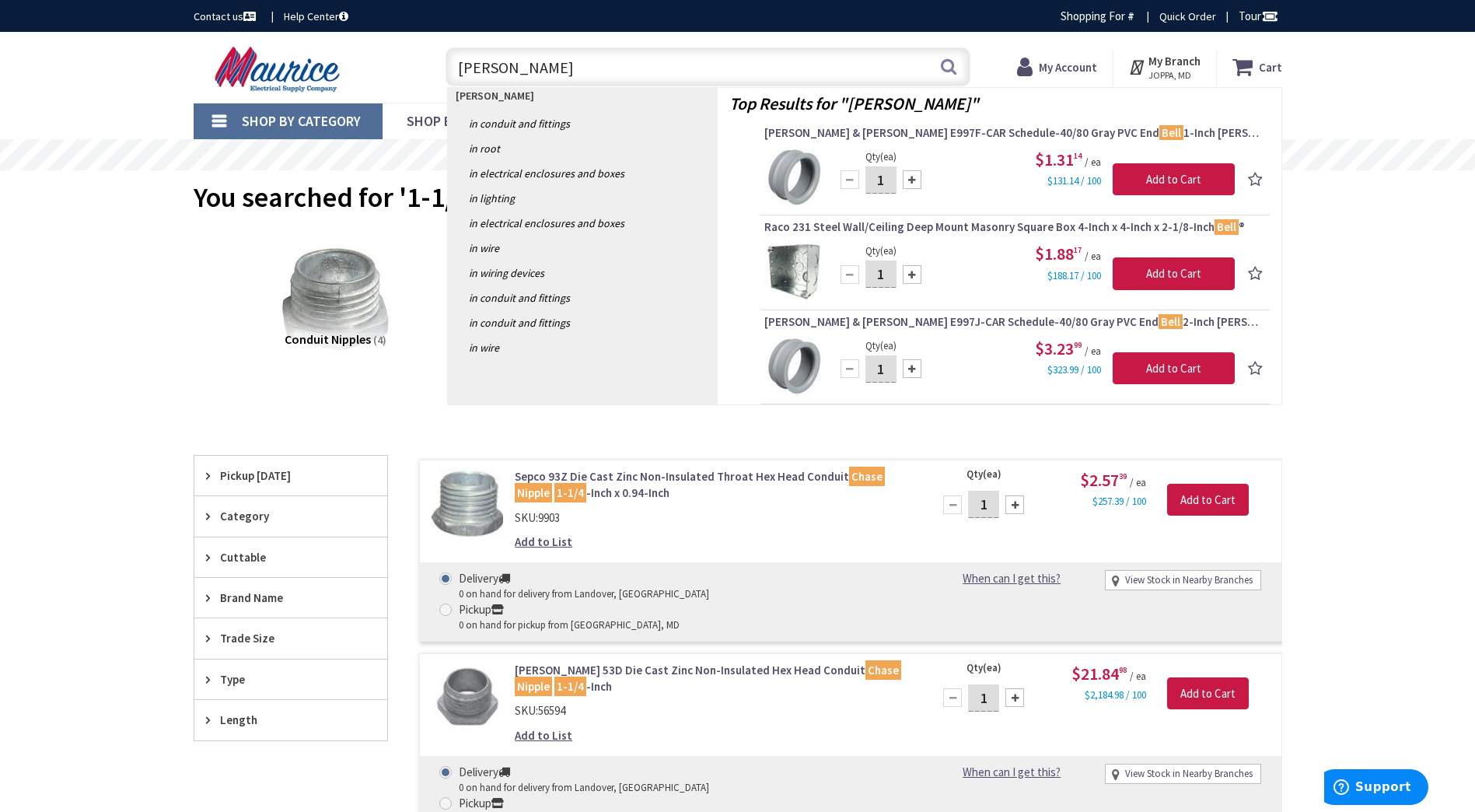
type input "bell box"
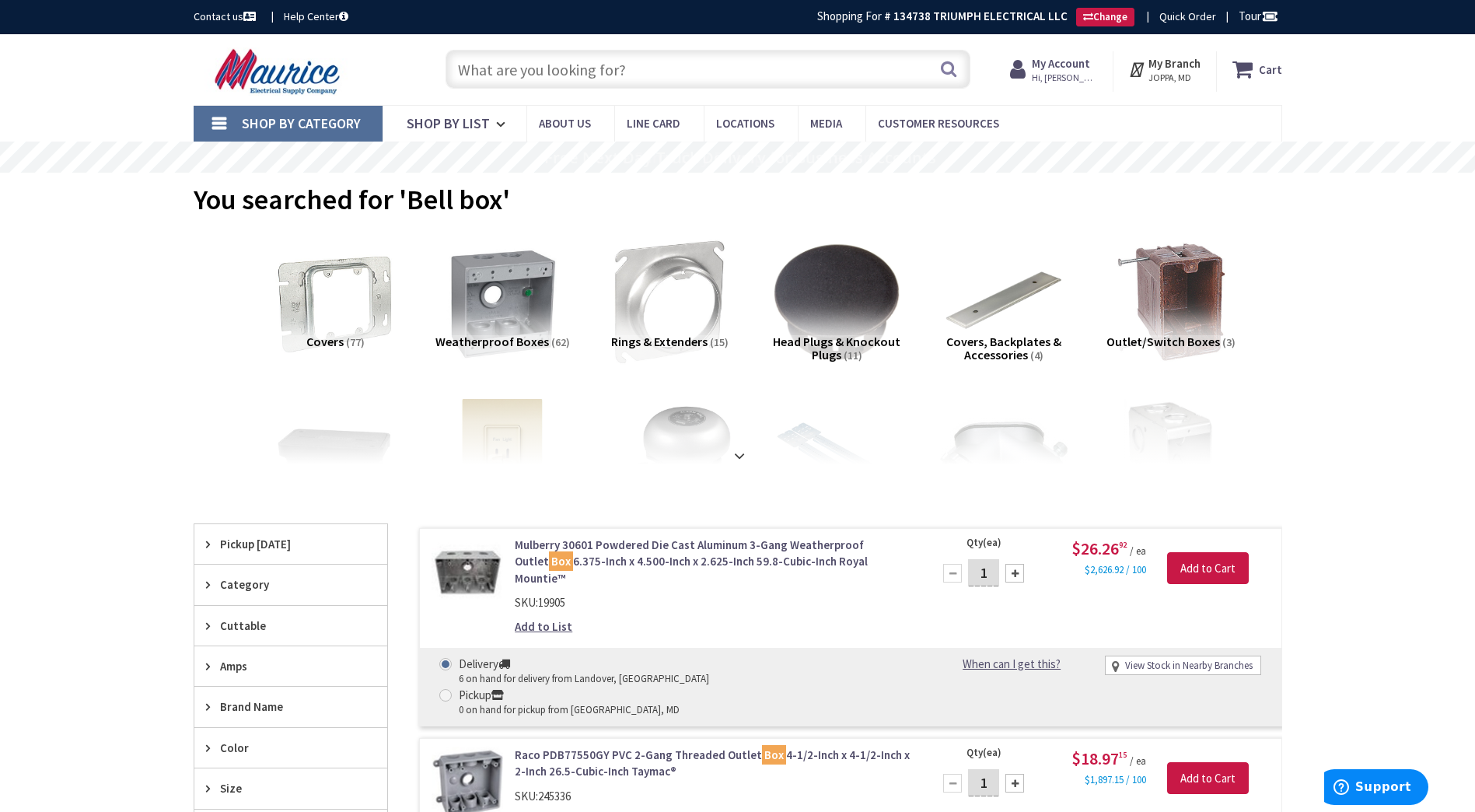
click at [560, 57] on input "text" at bounding box center [707, 69] width 525 height 39
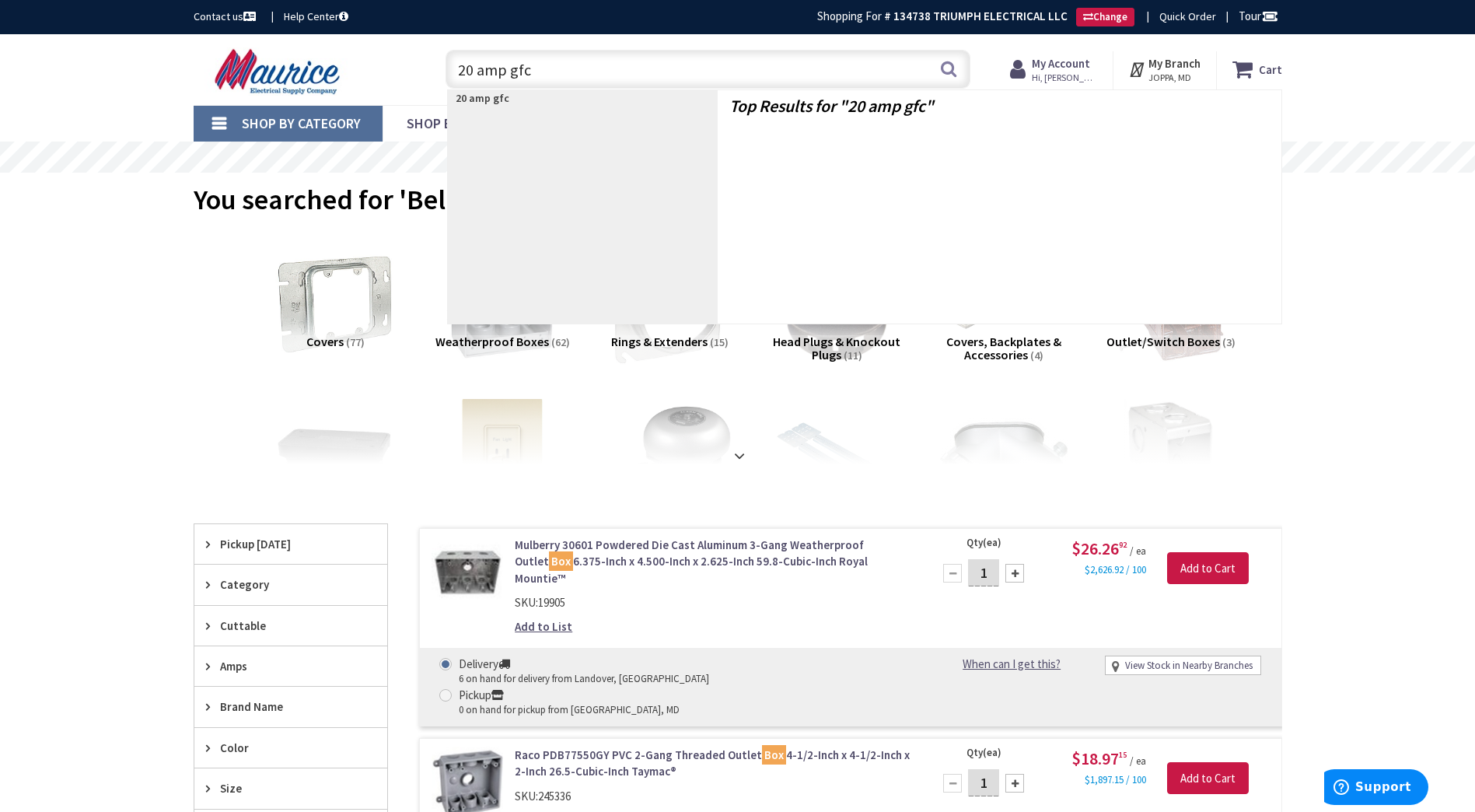
type input "20 amp gfci"
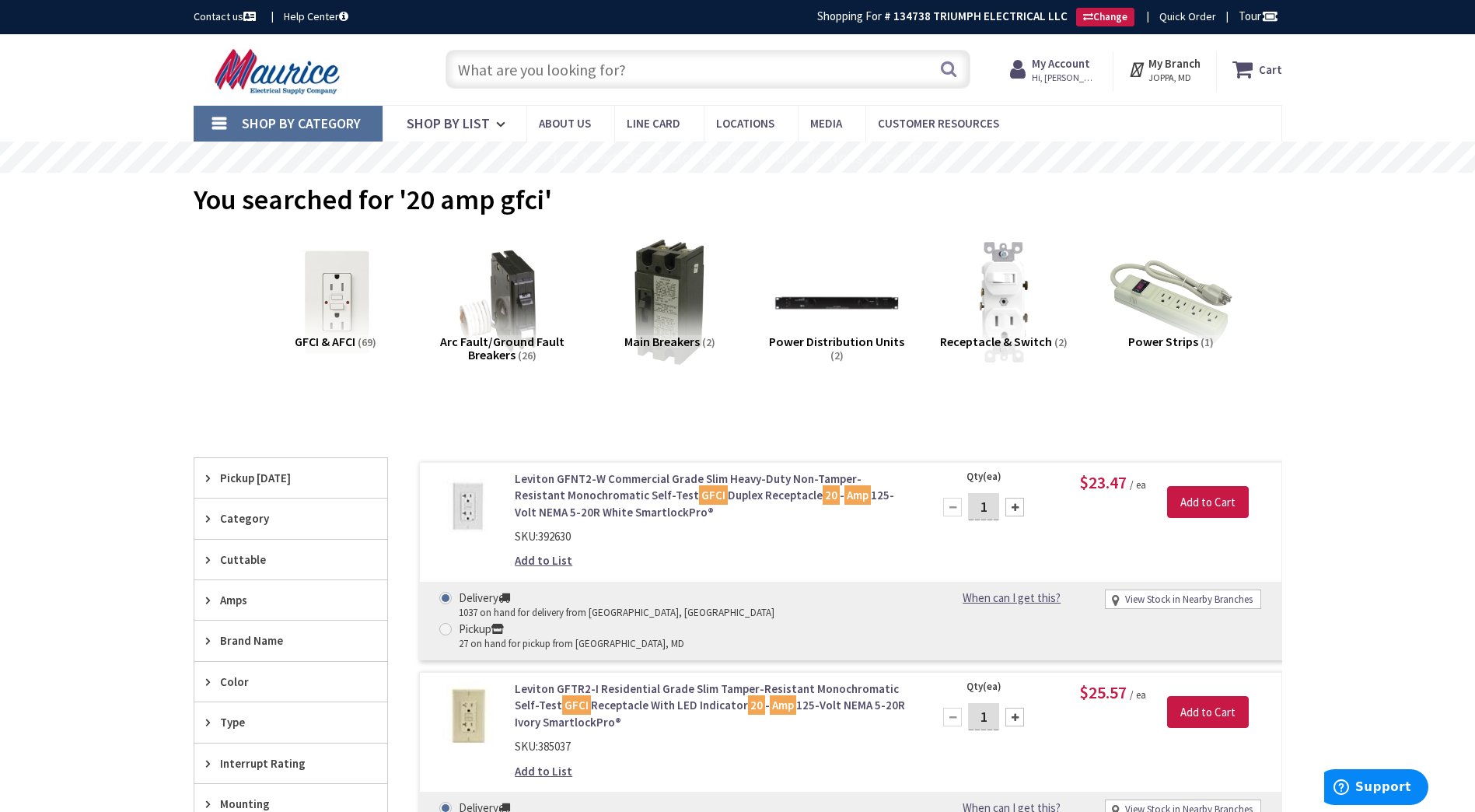
click at [560, 57] on input "text" at bounding box center [707, 69] width 525 height 39
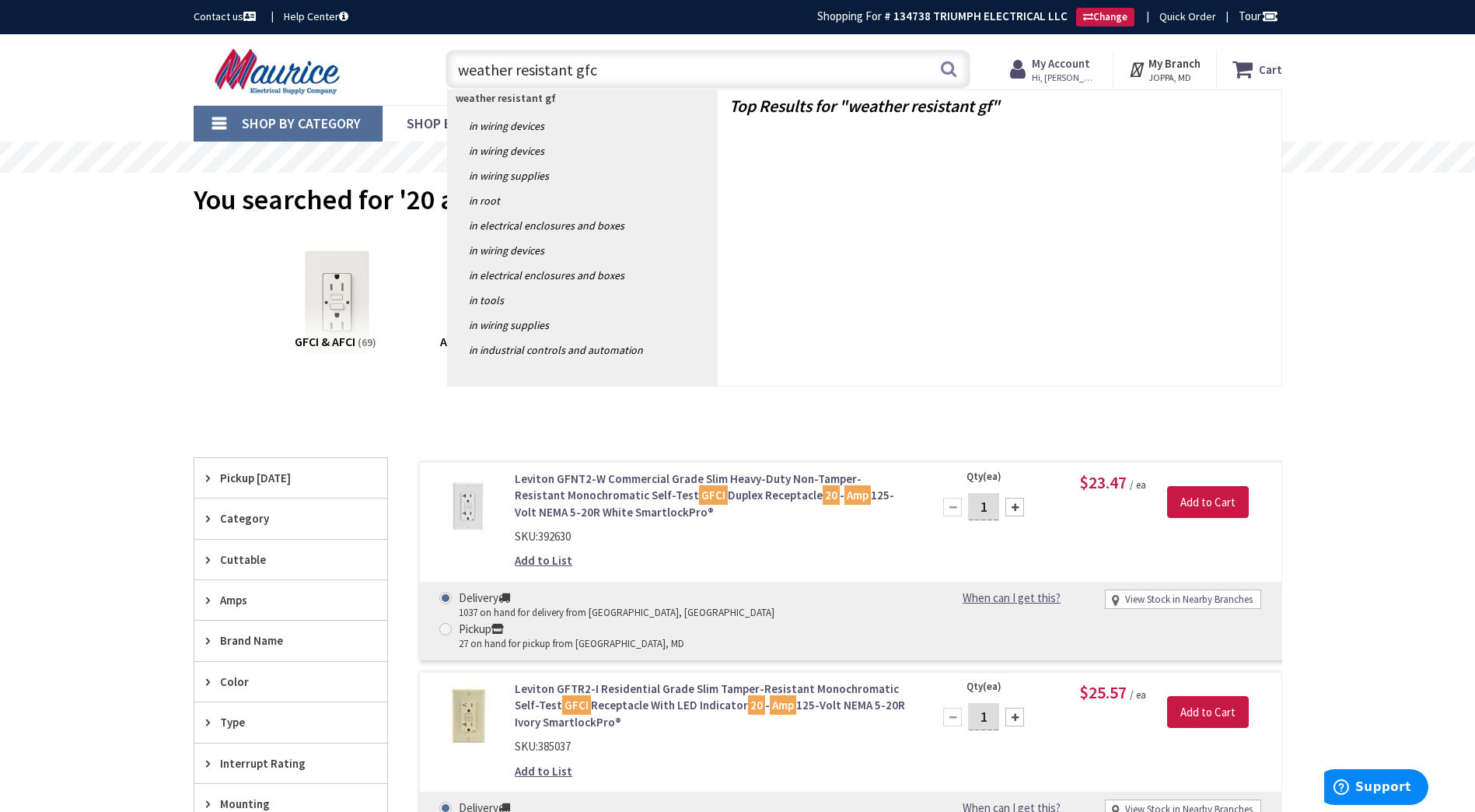
type input "weather resistant gfci"
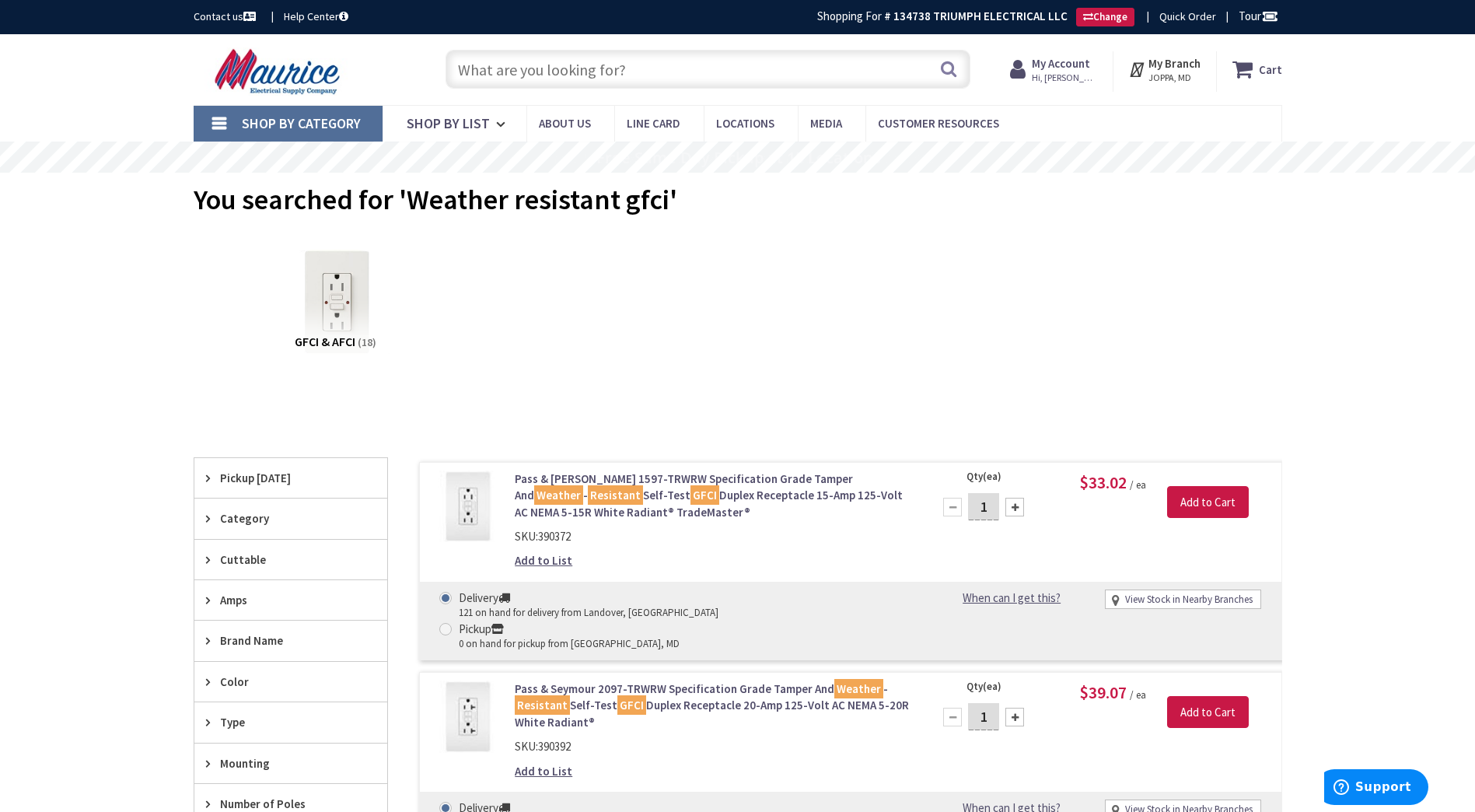
click at [570, 60] on input "text" at bounding box center [707, 69] width 525 height 39
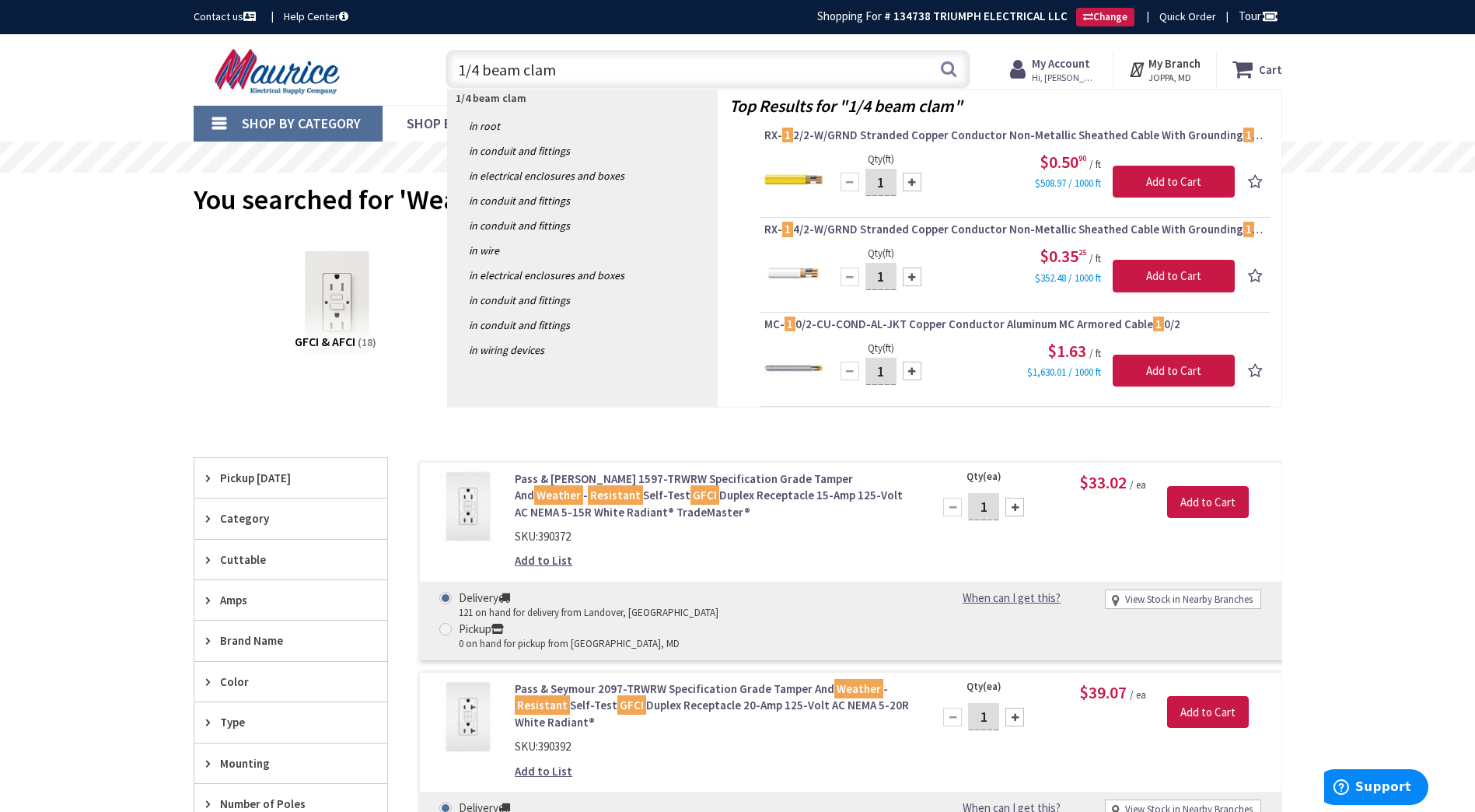
type input "1/4 beam clamp"
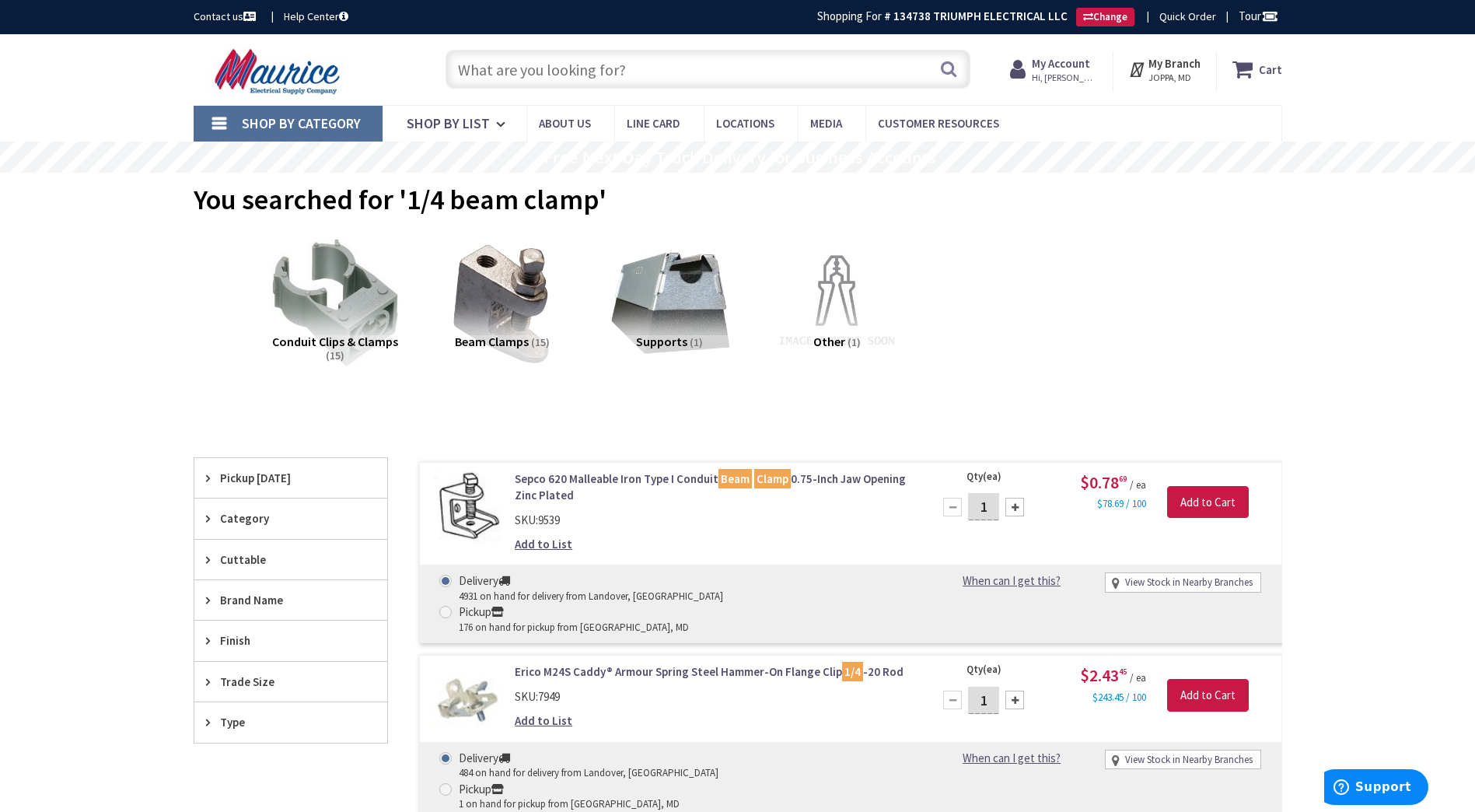
click at [578, 74] on input "text" at bounding box center [707, 69] width 525 height 39
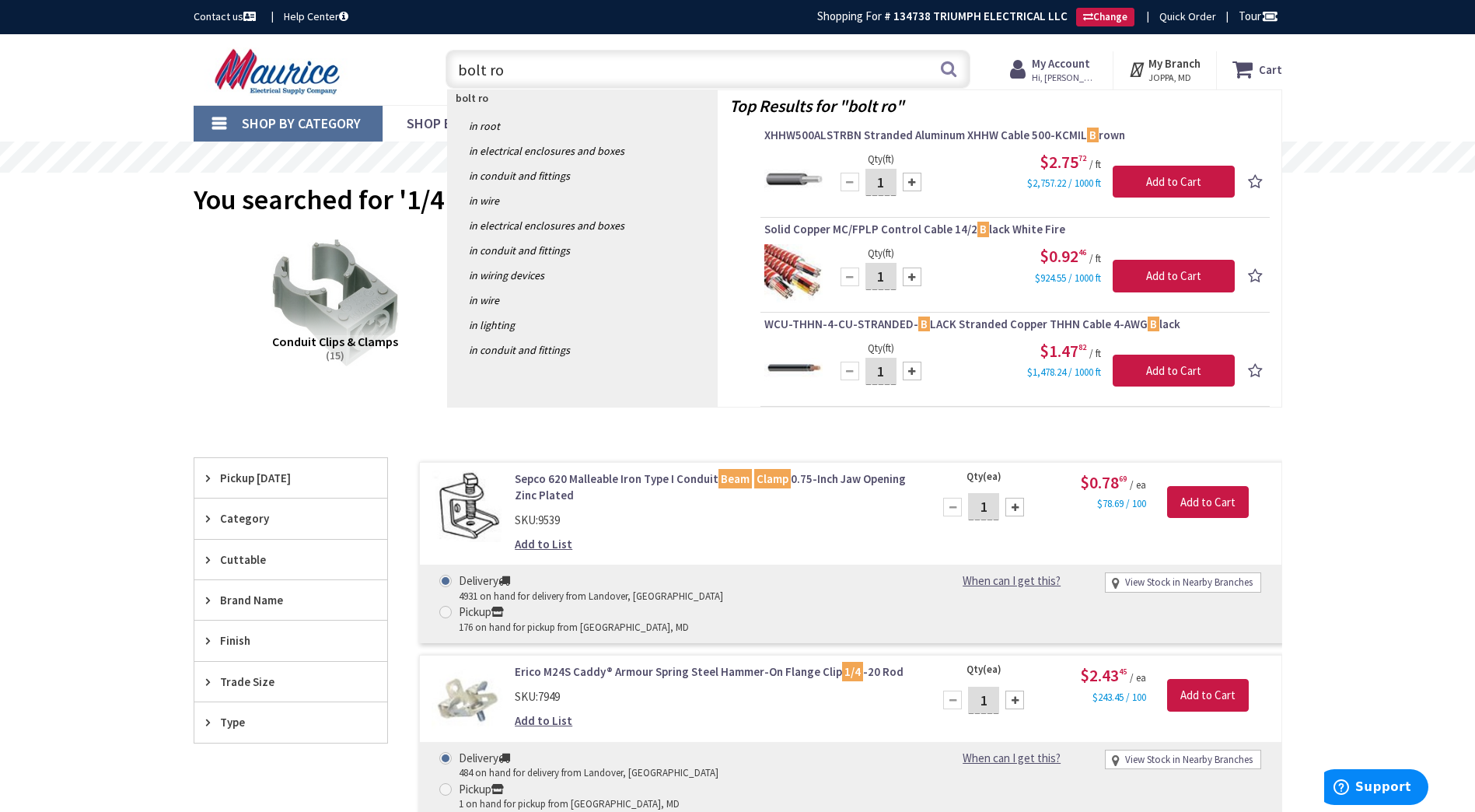
type input "bolt rod"
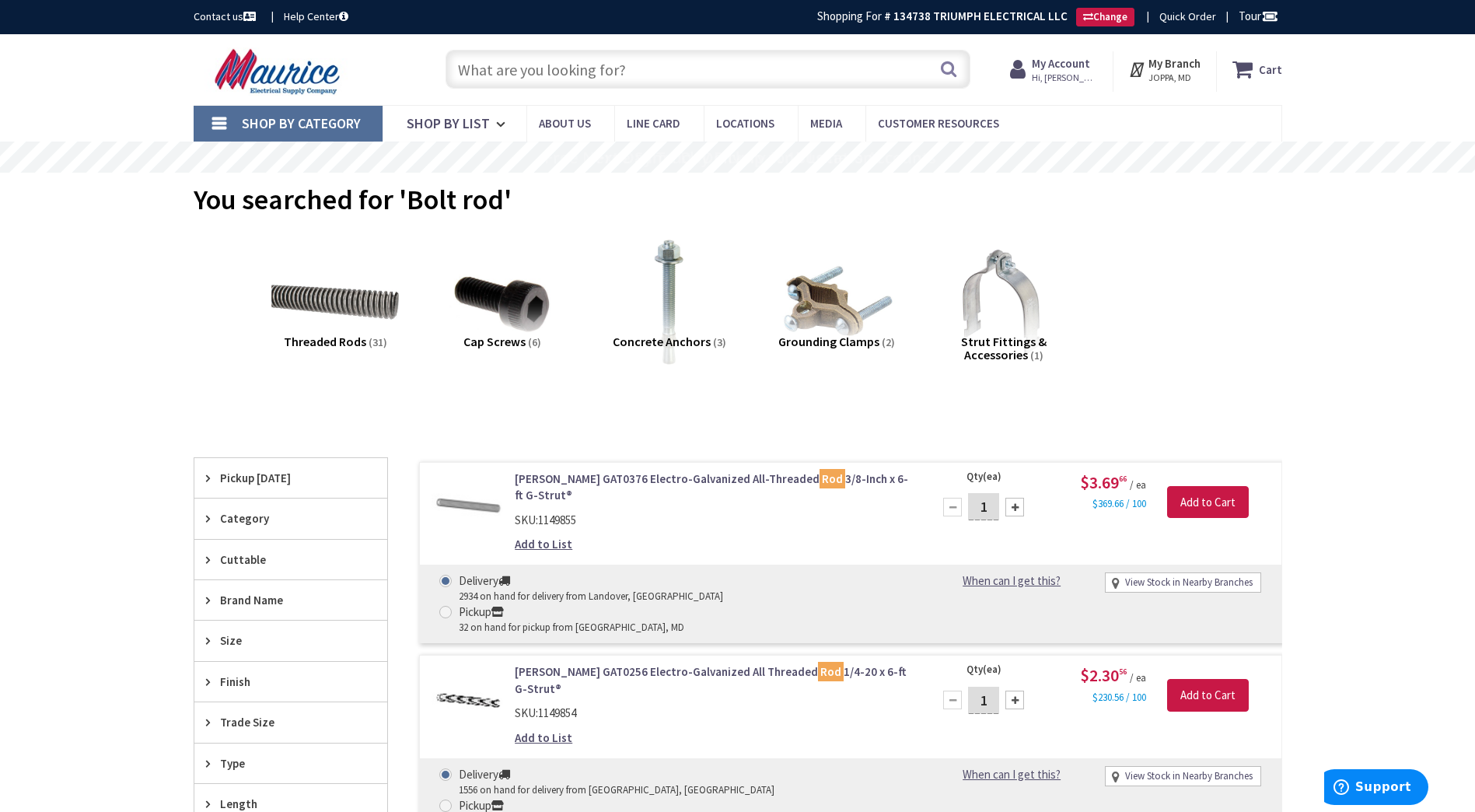
click at [577, 67] on input "text" at bounding box center [707, 69] width 525 height 39
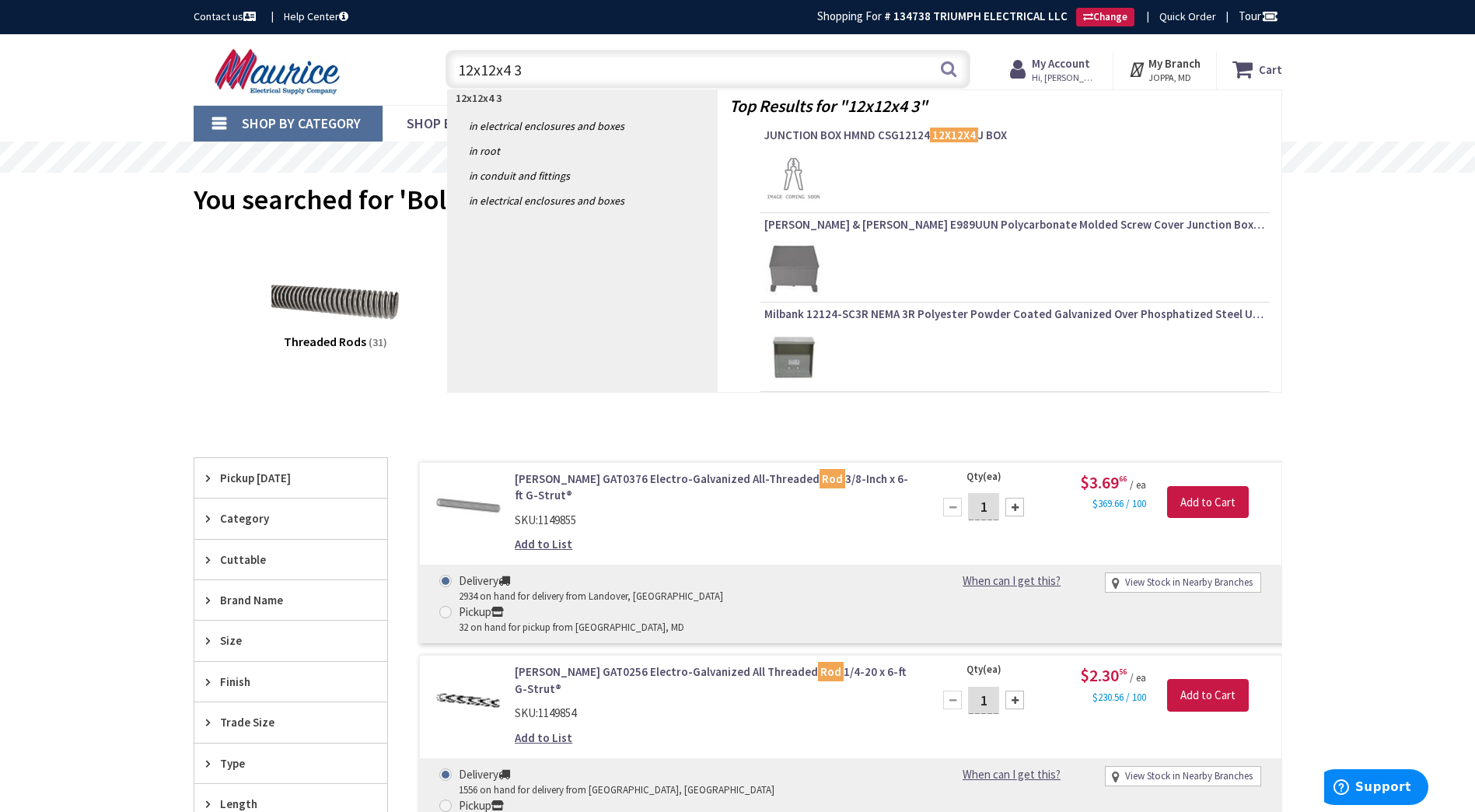
type input "12x12x4 3r"
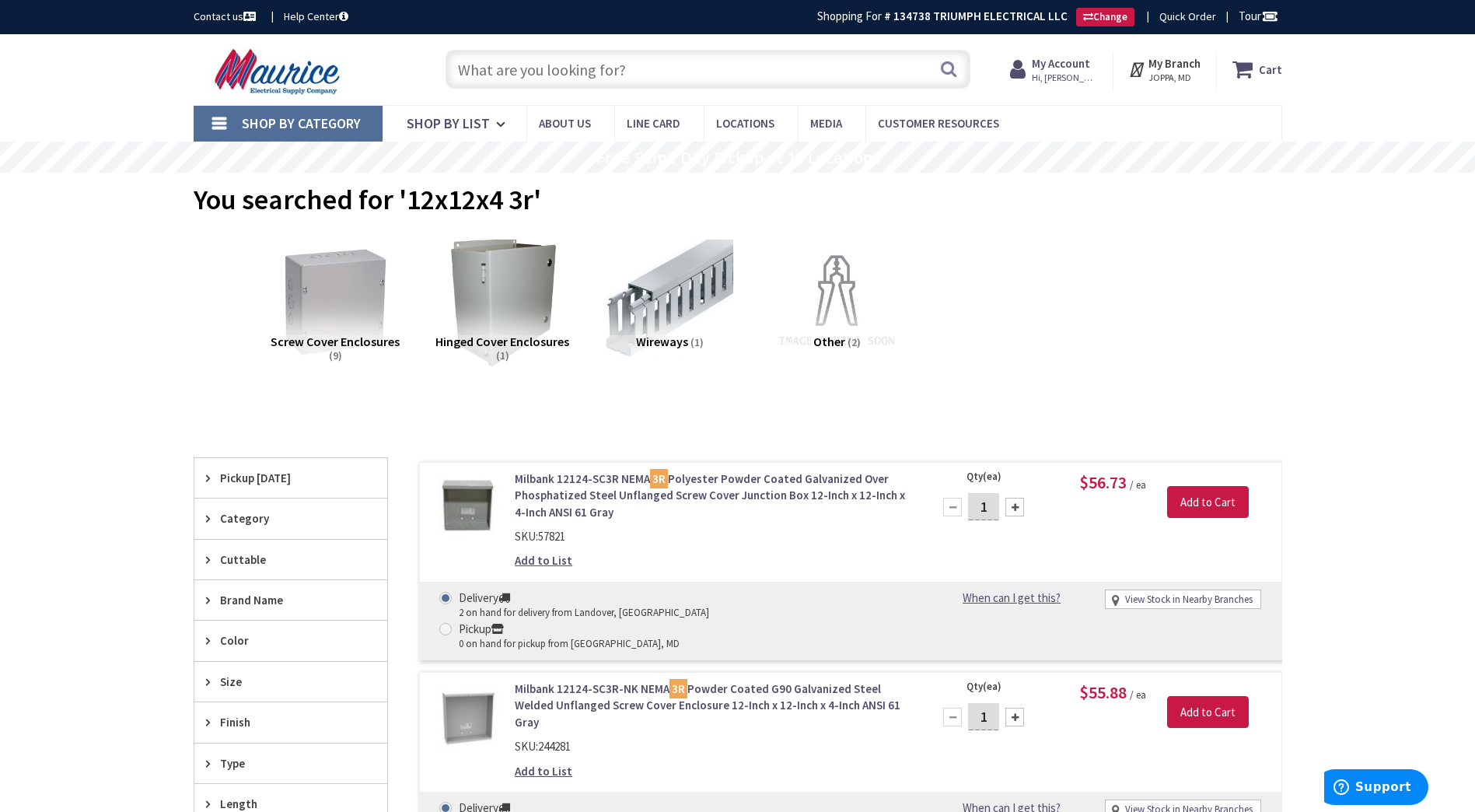
click at [558, 76] on input "text" at bounding box center [707, 69] width 525 height 39
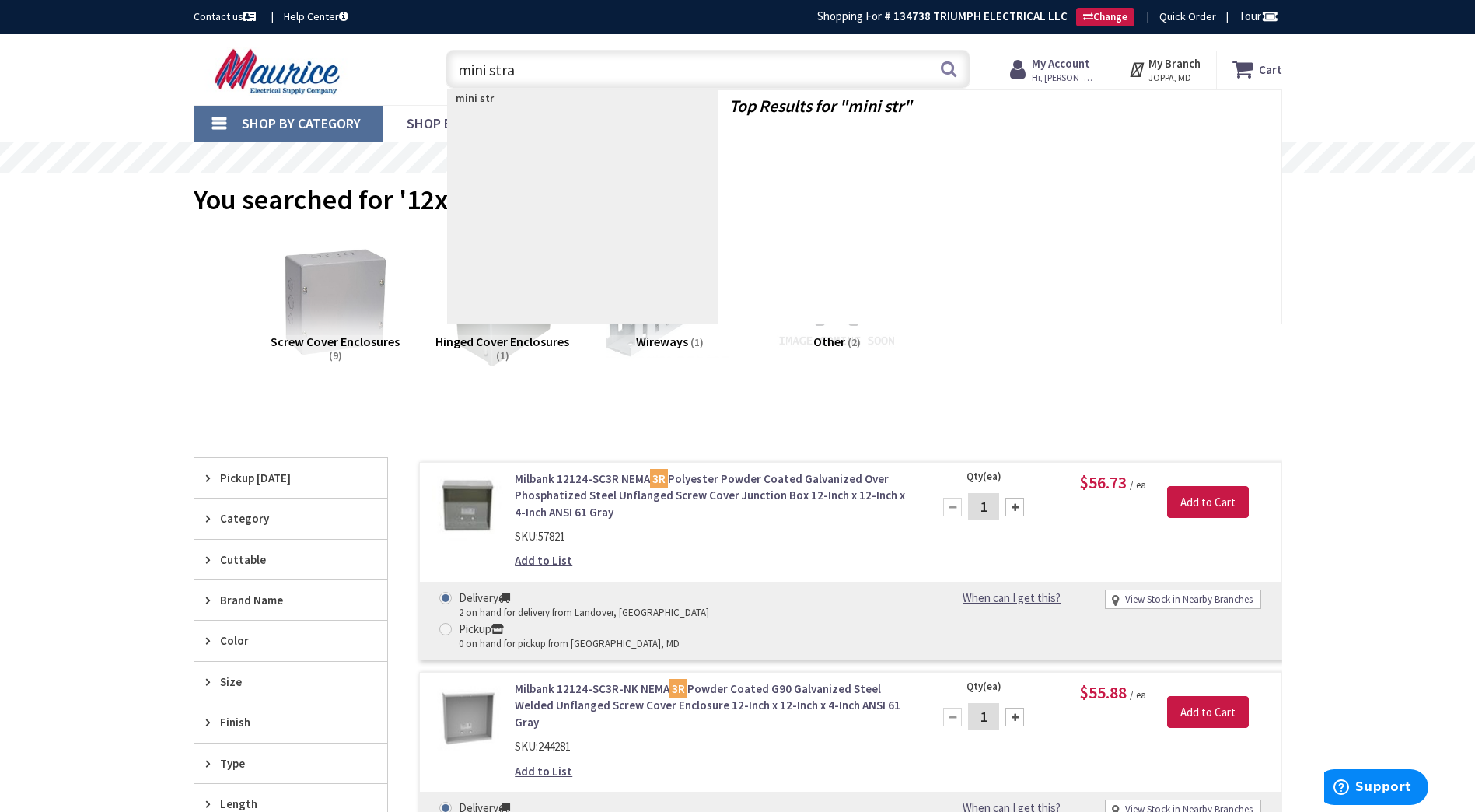
type input "mini strap"
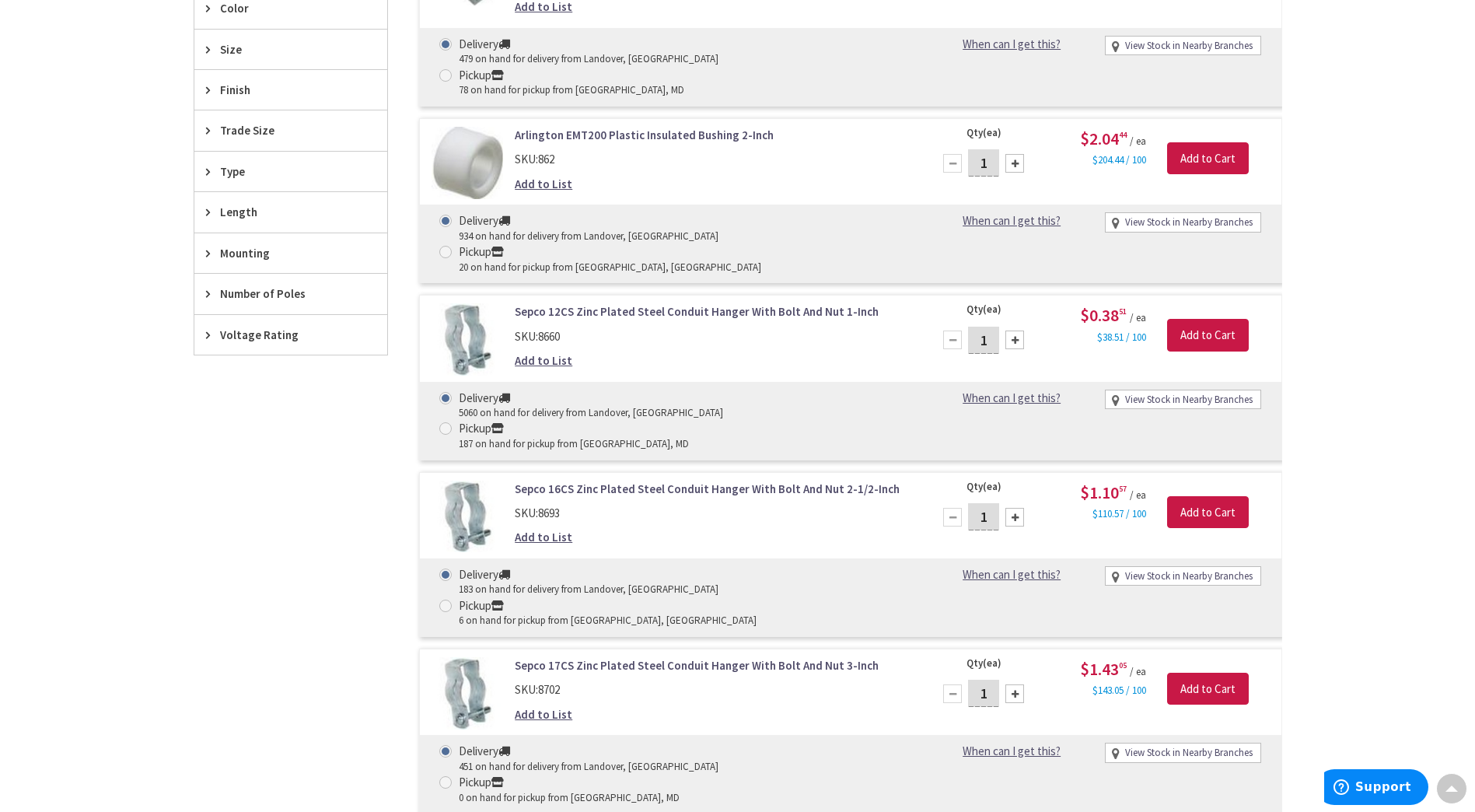
scroll to position [811, 0]
